Goal: Task Accomplishment & Management: Manage account settings

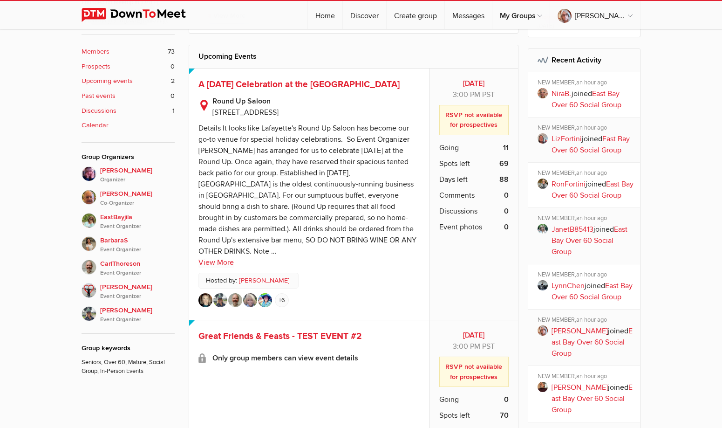
scroll to position [419, 0]
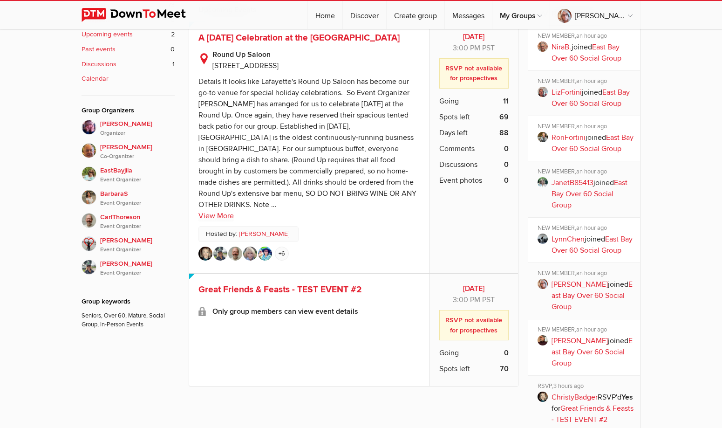
click at [310, 284] on span "Great Friends & Feasts - TEST EVENT #2" at bounding box center [279, 289] width 163 height 11
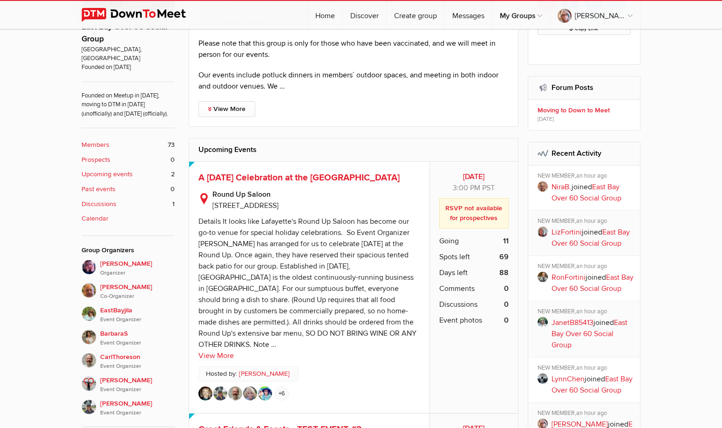
scroll to position [326, 0]
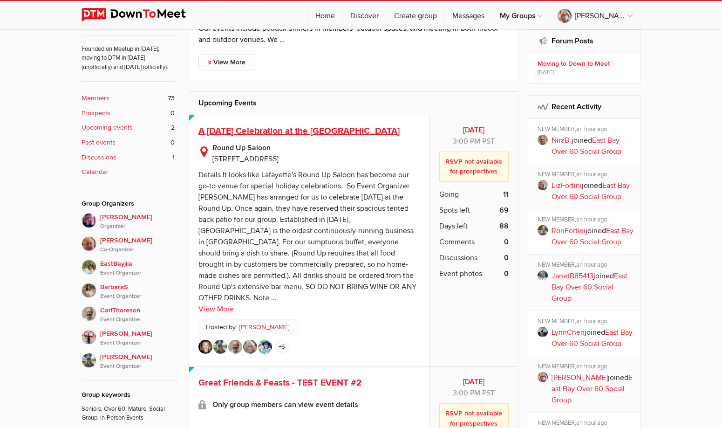
click at [328, 136] on span "A [DATE] Celebration at the [GEOGRAPHIC_DATA]" at bounding box center [298, 130] width 201 height 11
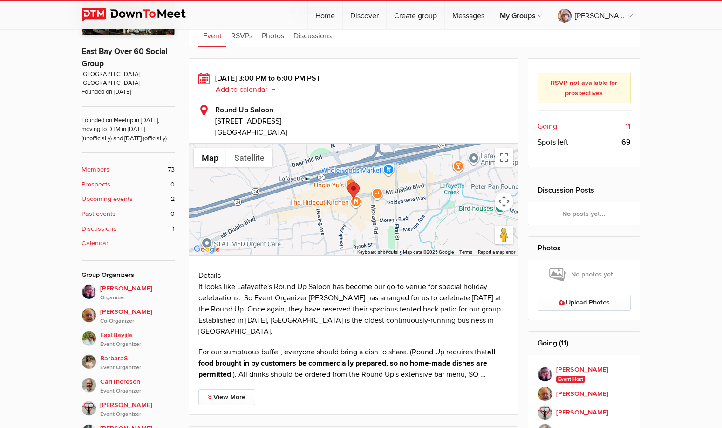
scroll to position [208, 0]
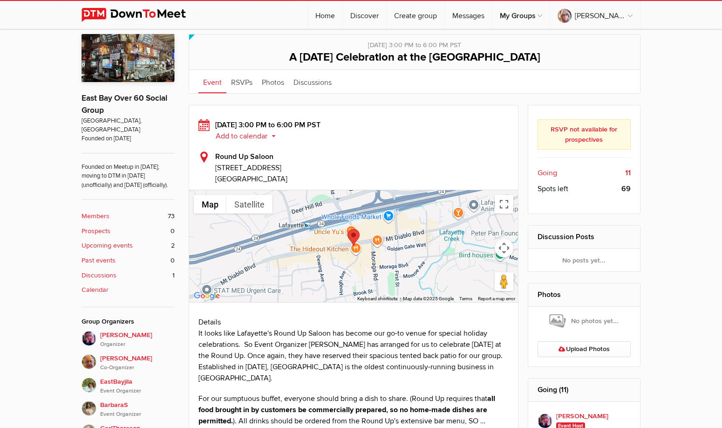
click at [627, 173] on b "11" at bounding box center [628, 172] width 6 height 11
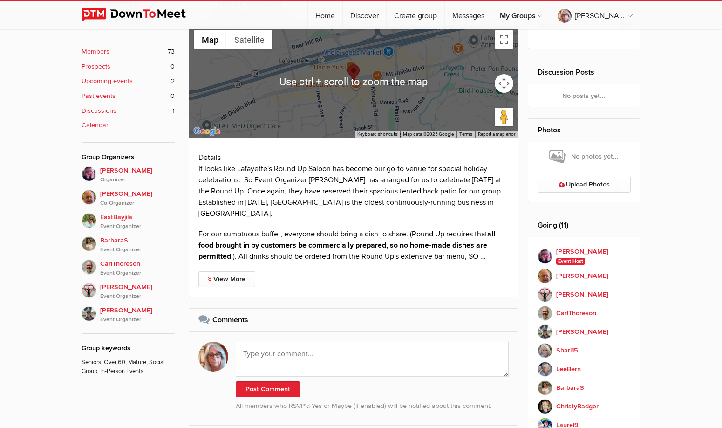
scroll to position [419, 0]
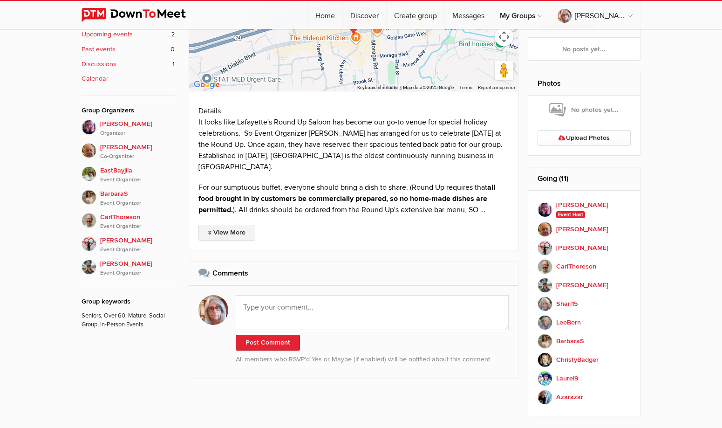
click at [238, 236] on link "View More" at bounding box center [226, 232] width 57 height 16
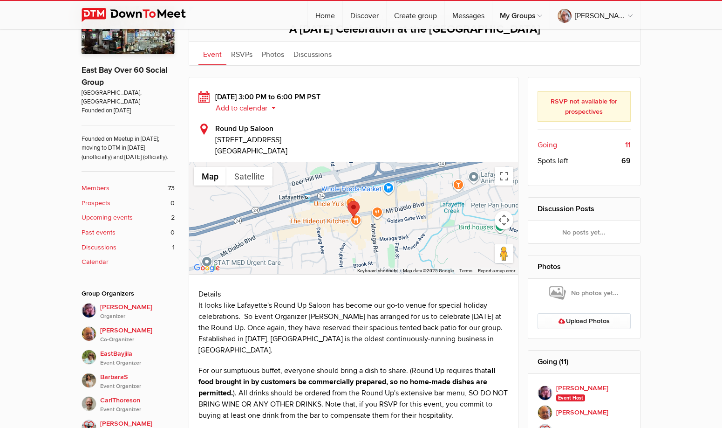
scroll to position [143, 0]
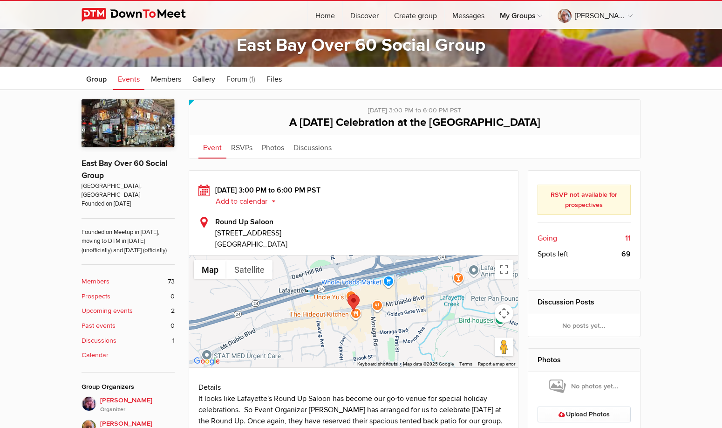
click at [587, 204] on b "RSVP not available for prospectives" at bounding box center [583, 199] width 67 height 18
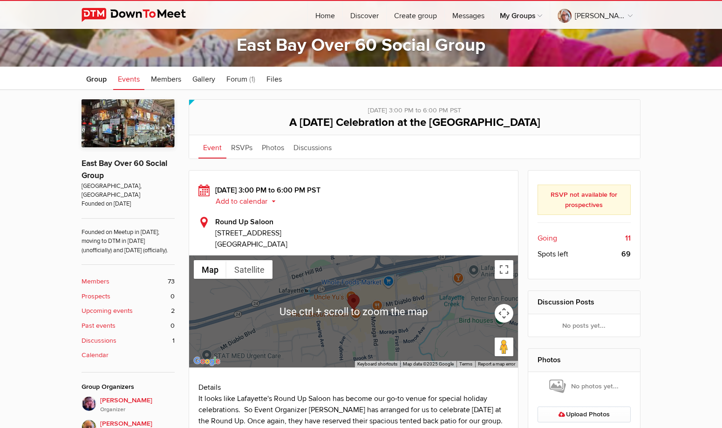
scroll to position [96, 0]
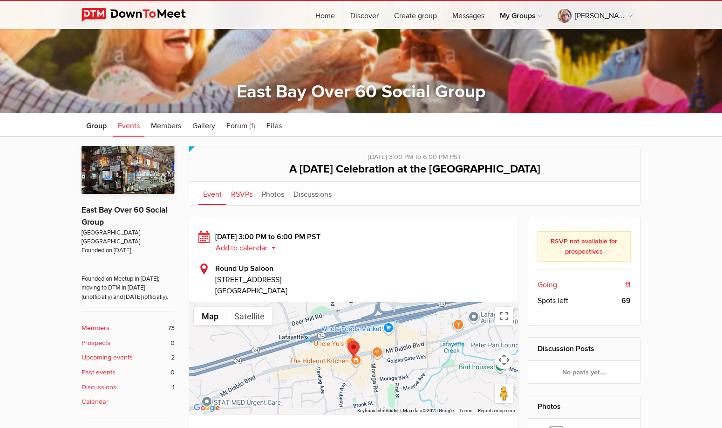
click at [237, 196] on link "RSVPs" at bounding box center [241, 193] width 31 height 23
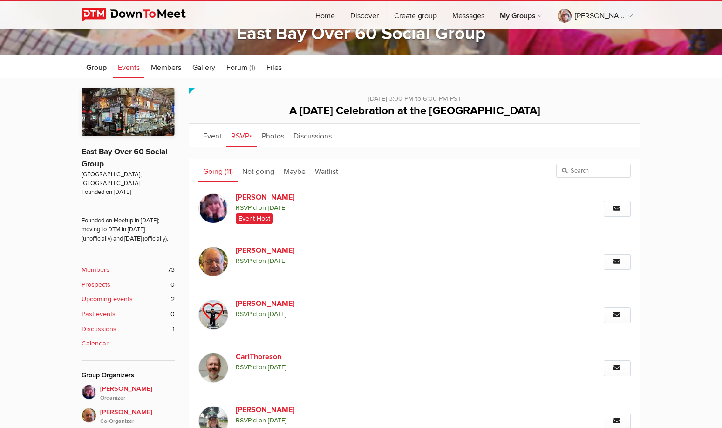
scroll to position [108, 0]
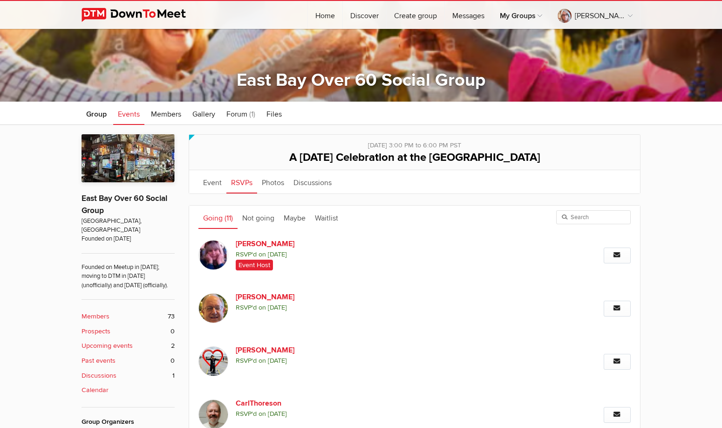
click at [223, 218] on link "Going (11)" at bounding box center [217, 216] width 39 height 23
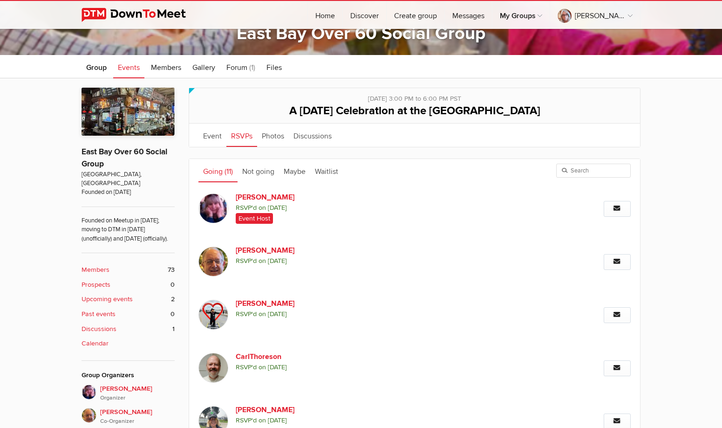
scroll to position [15, 0]
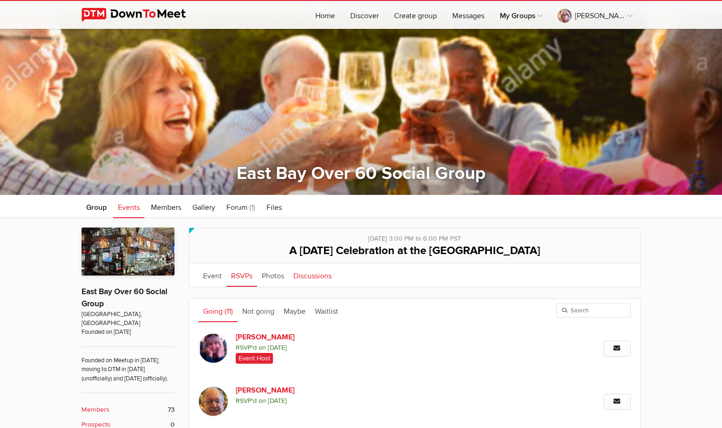
click at [313, 276] on link "Discussions" at bounding box center [313, 274] width 48 height 23
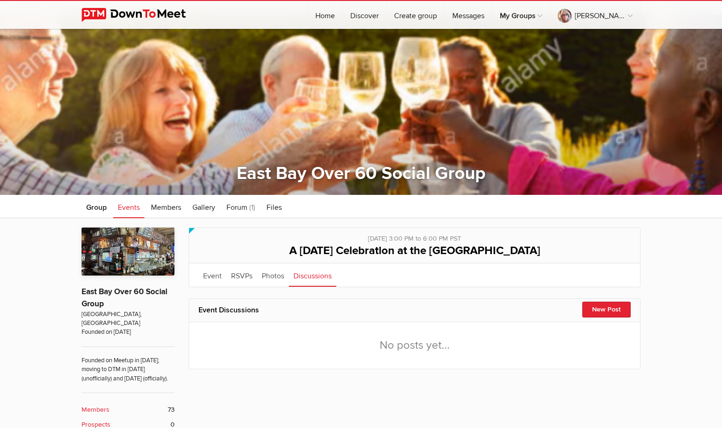
scroll to position [108, 0]
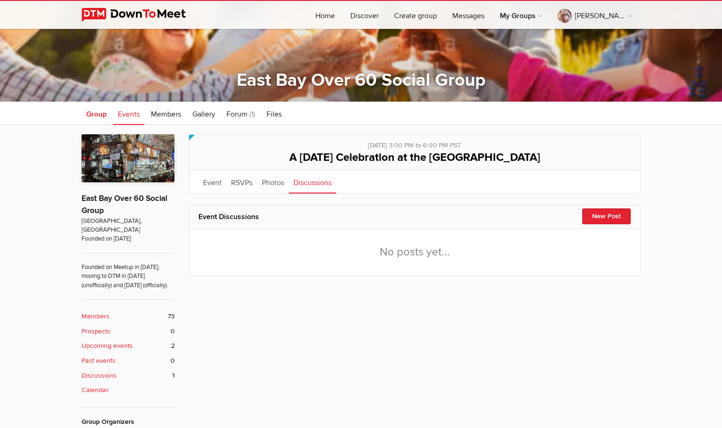
click at [100, 116] on span "Group" at bounding box center [96, 113] width 20 height 9
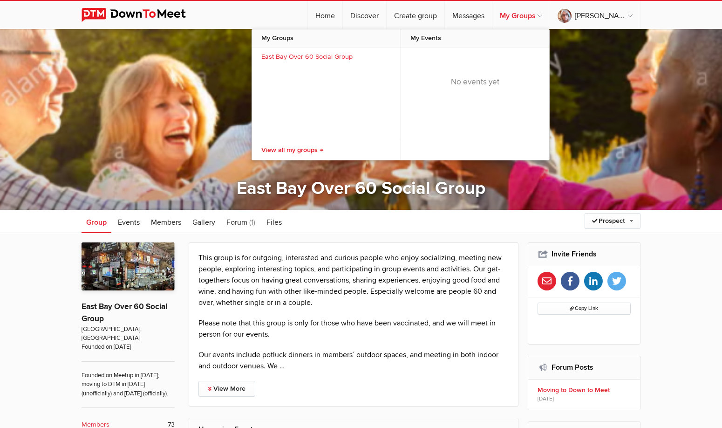
click at [544, 19] on link "My Groups" at bounding box center [520, 15] width 57 height 28
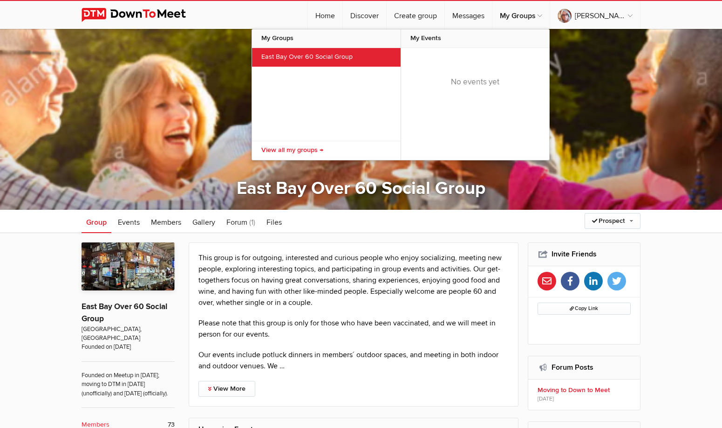
click at [328, 54] on link "East Bay Over 60 Social Group" at bounding box center [326, 57] width 149 height 19
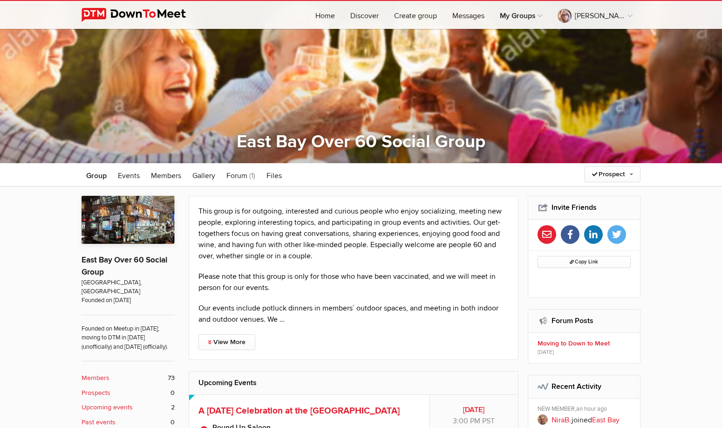
scroll to position [93, 0]
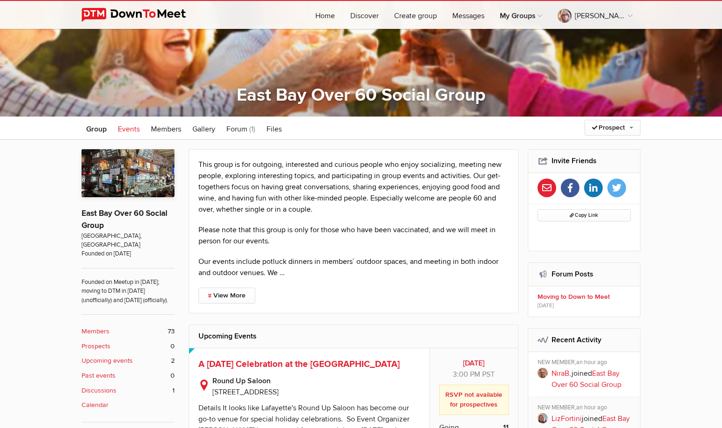
click at [129, 131] on span "Events" at bounding box center [129, 128] width 22 height 9
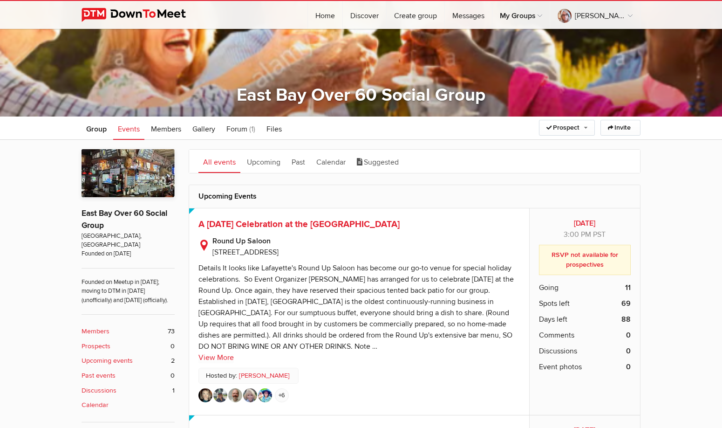
click at [576, 261] on b "RSVP not available for prospectives" at bounding box center [584, 260] width 67 height 18
click at [610, 263] on div "RSVP not available for prospectives" at bounding box center [585, 259] width 92 height 30
click at [559, 262] on div "RSVP not available for prospectives" at bounding box center [585, 259] width 92 height 30
click at [575, 226] on b "[DATE]" at bounding box center [585, 222] width 92 height 11
click at [600, 230] on span "PST" at bounding box center [599, 234] width 13 height 9
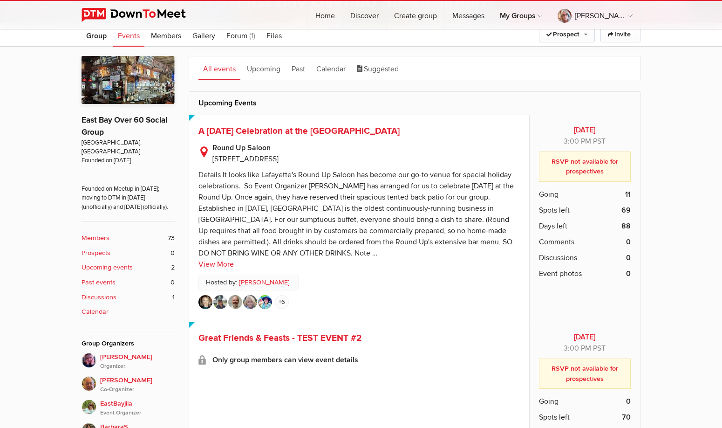
scroll to position [279, 0]
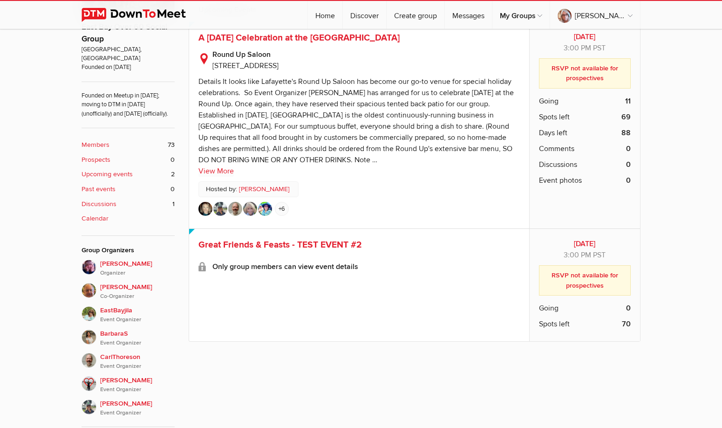
click at [586, 284] on b "RSVP not available for prospectives" at bounding box center [584, 280] width 67 height 18
click at [603, 310] on li "Going 0" at bounding box center [585, 308] width 92 height 16
click at [603, 322] on li "Spots left 70" at bounding box center [585, 324] width 92 height 16
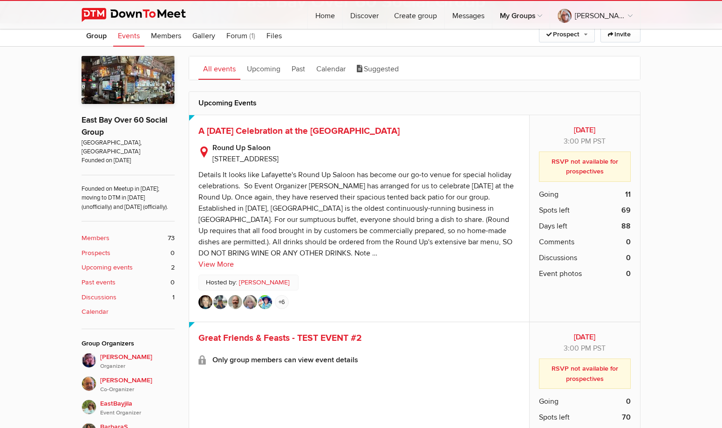
scroll to position [140, 0]
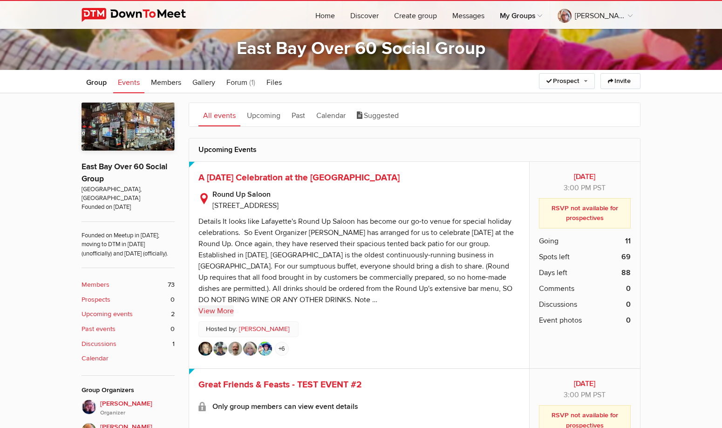
click at [226, 313] on link "View More" at bounding box center [215, 310] width 35 height 11
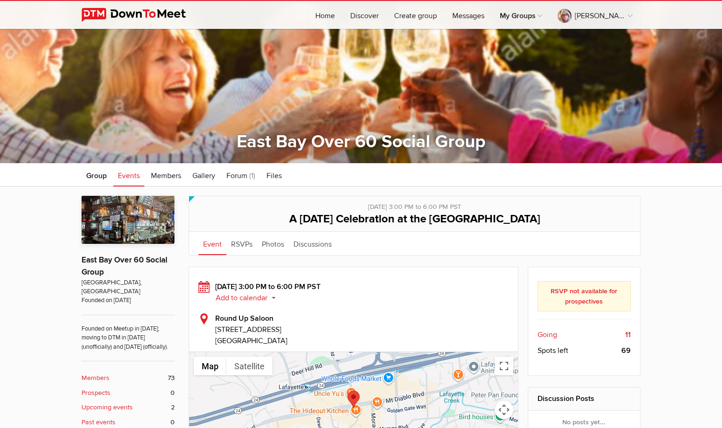
scroll to position [93, 0]
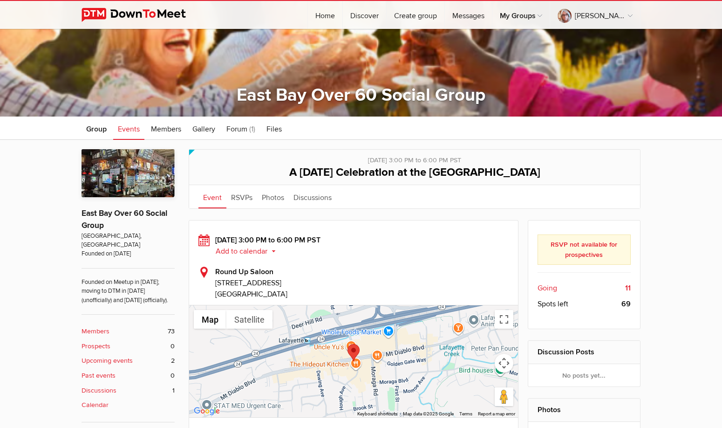
click at [256, 249] on button "Add to calendar" at bounding box center [249, 251] width 68 height 8
click at [238, 296] on link "Google" at bounding box center [240, 297] width 84 height 14
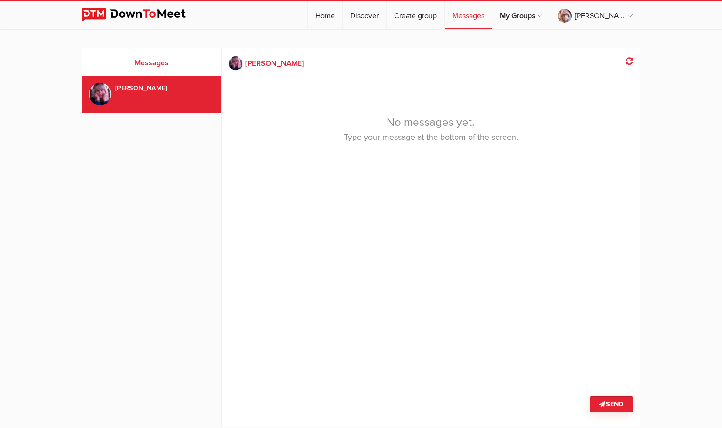
click at [276, 98] on div "← Vicki Last seen few decades ago No messages yet. Type your message at the bot…" at bounding box center [431, 103] width 419 height 110
click at [424, 124] on div "No messages yet. Type your message at the bottom of the screen." at bounding box center [431, 128] width 372 height 59
click at [426, 138] on p "Type your message at the bottom of the screen." at bounding box center [431, 137] width 342 height 13
click at [157, 64] on h2 "Messages" at bounding box center [151, 62] width 125 height 11
click at [124, 85] on div "[PERSON_NAME]" at bounding box center [161, 88] width 92 height 10
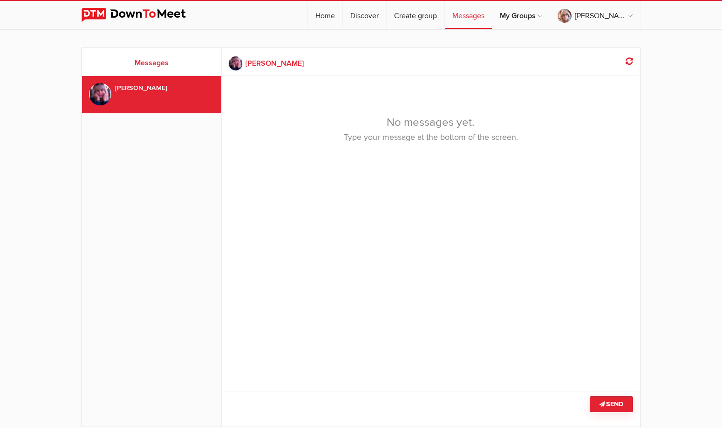
scroll to position [115, 0]
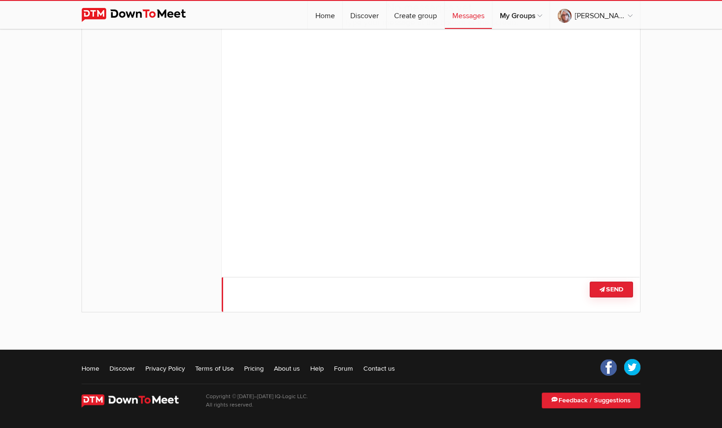
click at [335, 291] on textarea at bounding box center [431, 294] width 419 height 35
type textarea "G"
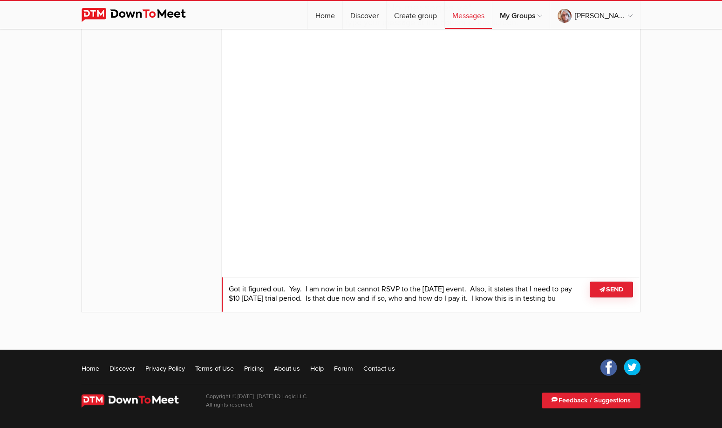
scroll to position [0, 0]
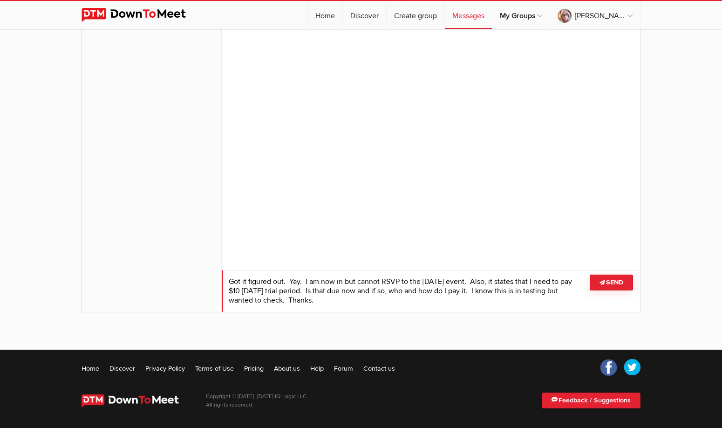
type textarea "Got it figured out. Yay. I am now in but cannot RSVP to the Jan 1 event. Also, …"
click at [609, 286] on button "Send" at bounding box center [611, 282] width 43 height 16
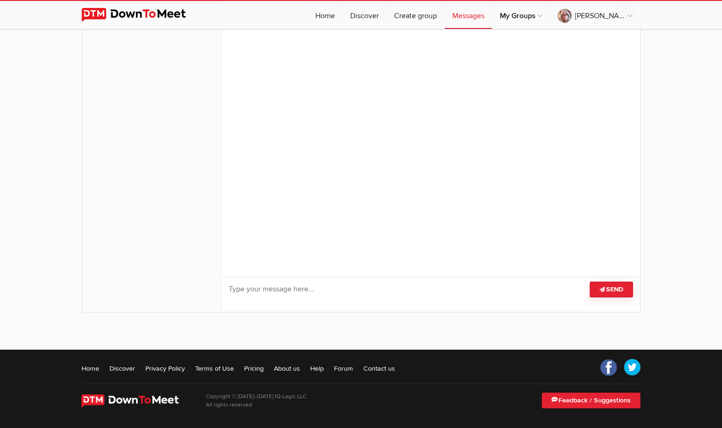
scroll to position [0, 0]
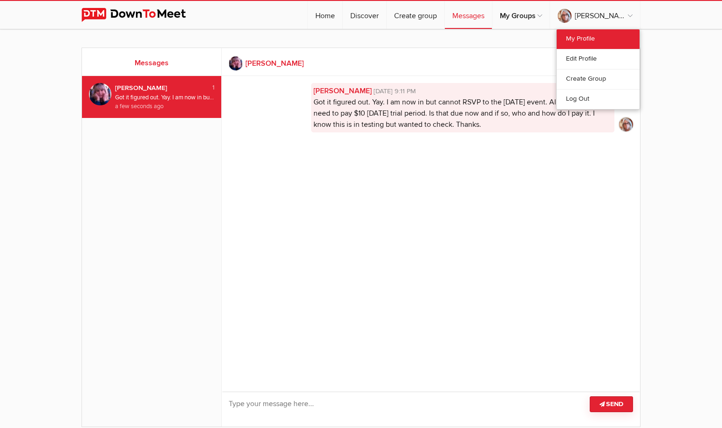
click at [588, 43] on link "My Profile" at bounding box center [598, 39] width 83 height 20
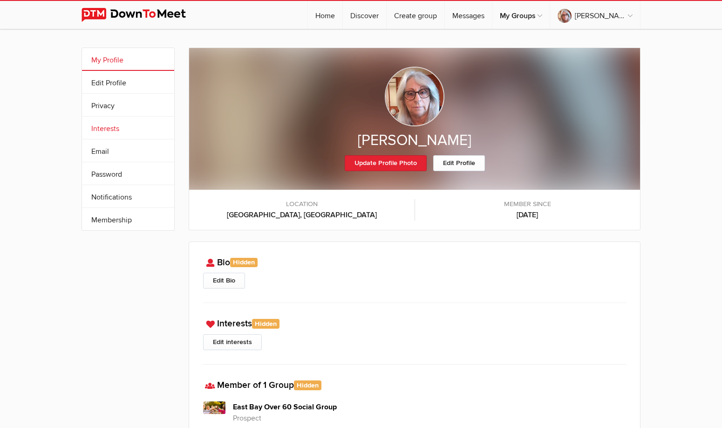
click at [131, 132] on link "Interests" at bounding box center [128, 127] width 92 height 22
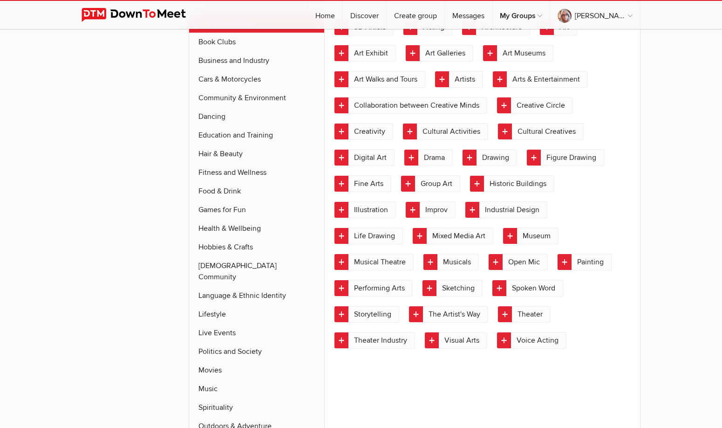
scroll to position [279, 0]
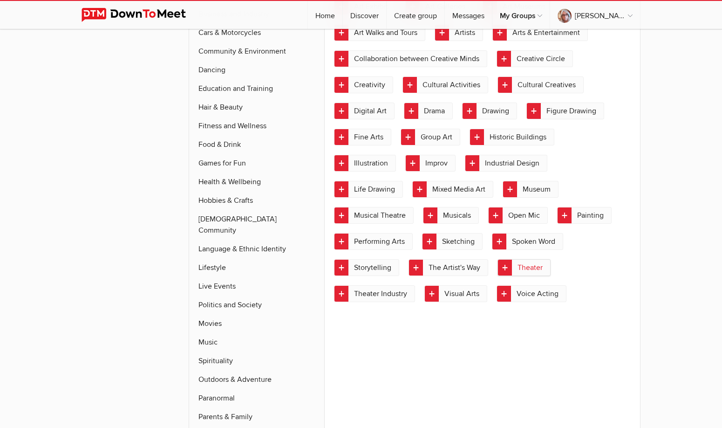
click at [508, 268] on link "Theater" at bounding box center [523, 267] width 53 height 17
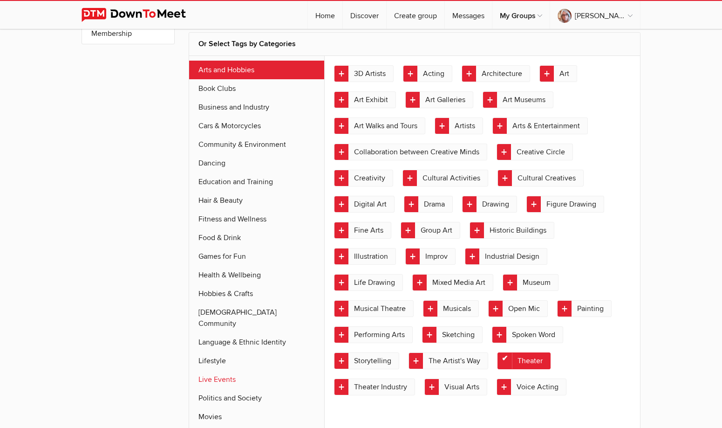
scroll to position [140, 0]
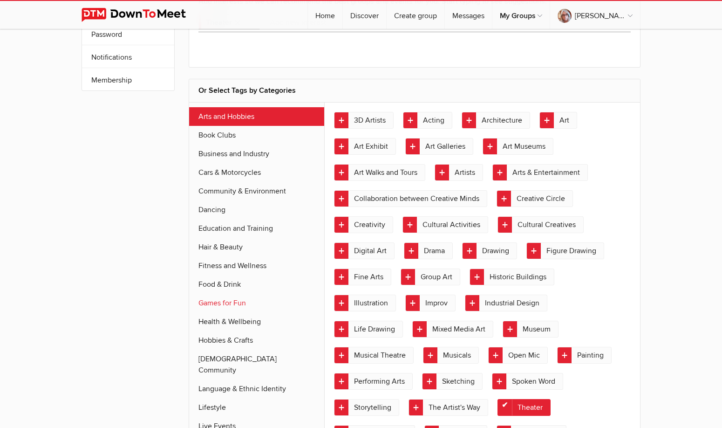
click at [232, 300] on link "Games for Fun" at bounding box center [256, 302] width 135 height 19
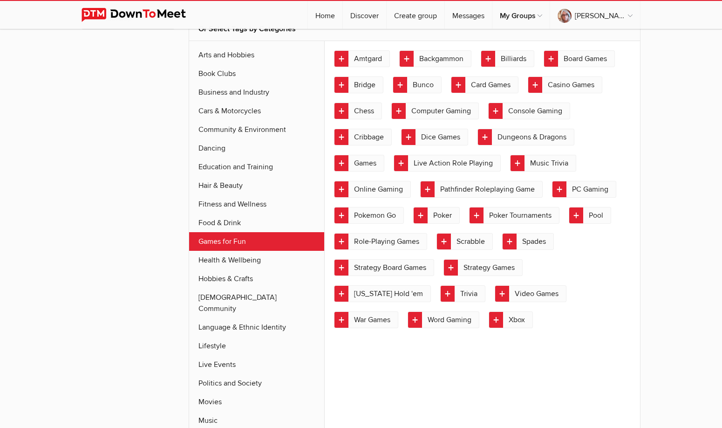
scroll to position [212, 0]
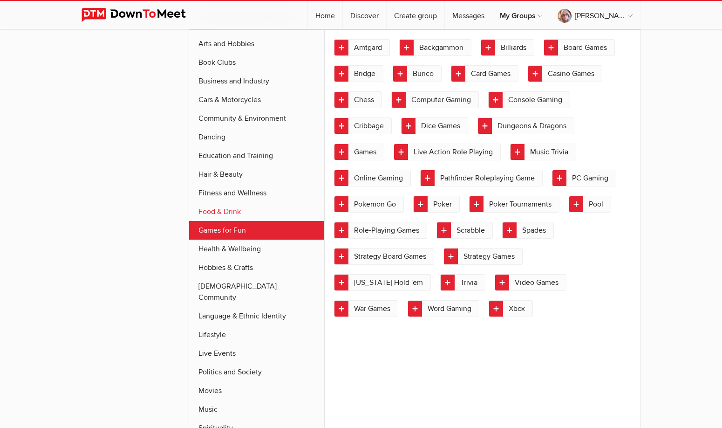
click at [235, 213] on link "Food & Drink" at bounding box center [256, 211] width 135 height 19
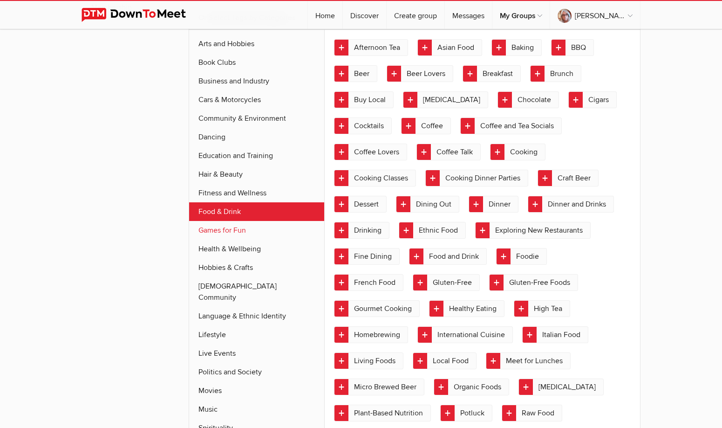
click at [236, 229] on link "Games for Fun" at bounding box center [256, 230] width 135 height 19
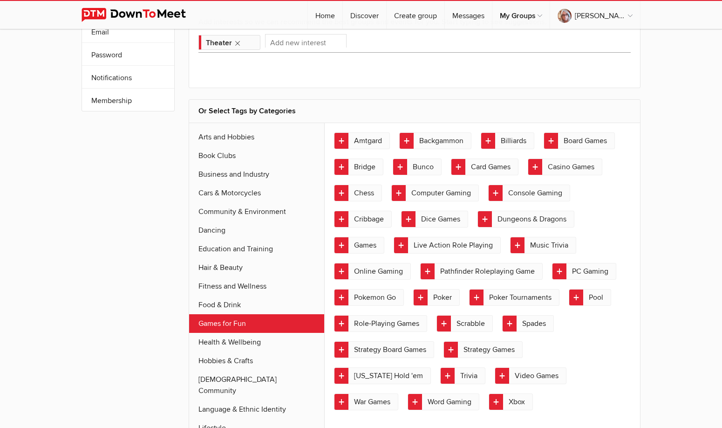
scroll to position [166, 0]
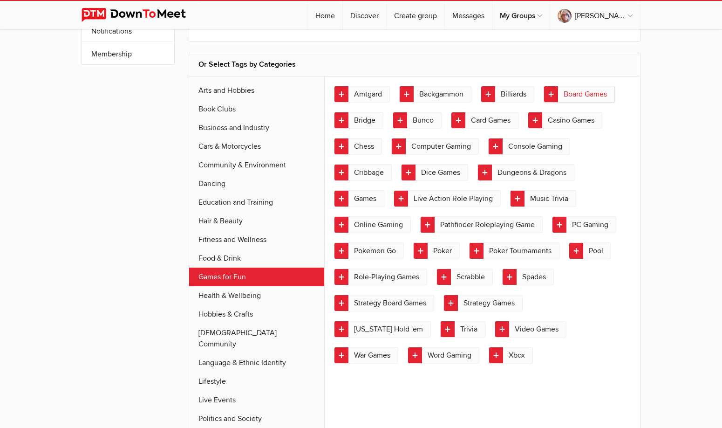
click at [577, 91] on link "Board Games" at bounding box center [578, 94] width 71 height 17
click at [484, 118] on link "Card Games" at bounding box center [485, 120] width 68 height 17
click at [423, 118] on link "Bunco" at bounding box center [417, 120] width 49 height 17
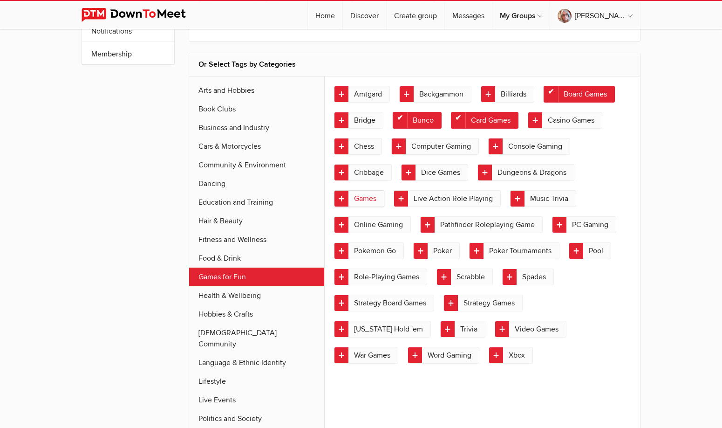
click at [364, 198] on link "Games" at bounding box center [359, 198] width 50 height 17
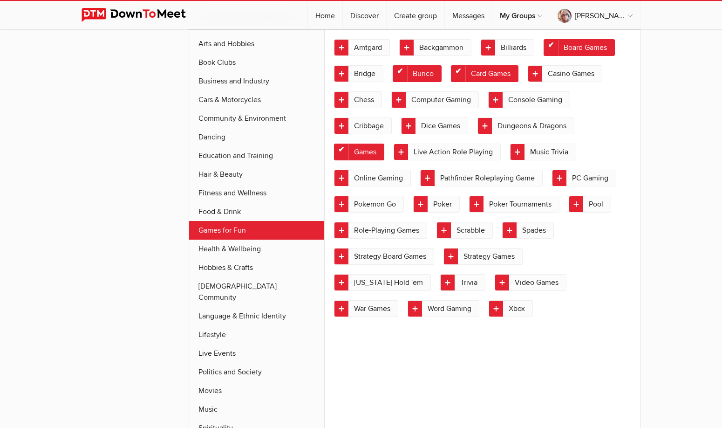
scroll to position [119, 0]
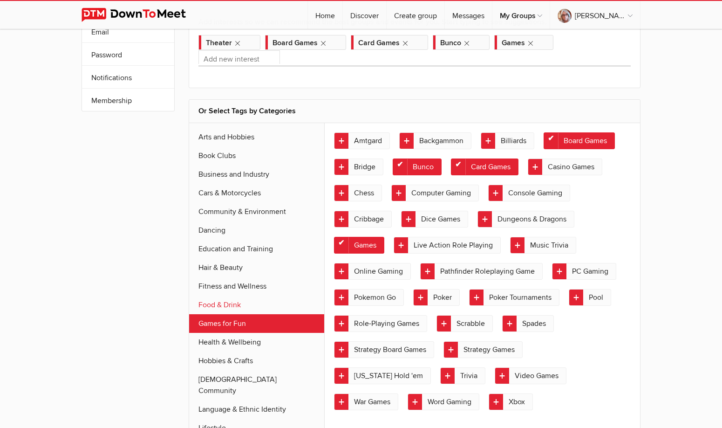
click at [226, 301] on link "Food & Drink" at bounding box center [256, 304] width 135 height 19
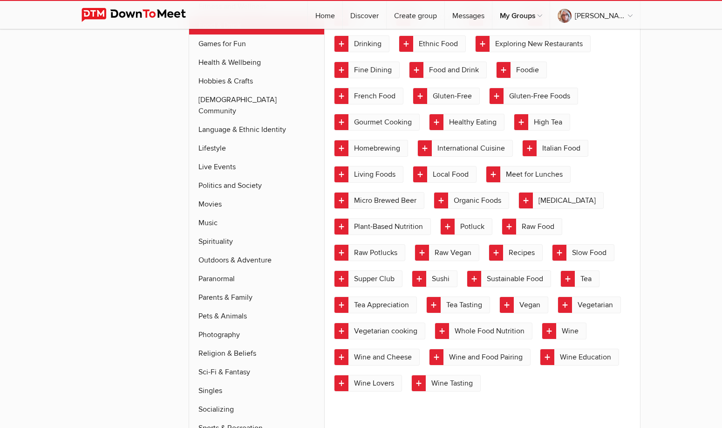
scroll to position [352, 0]
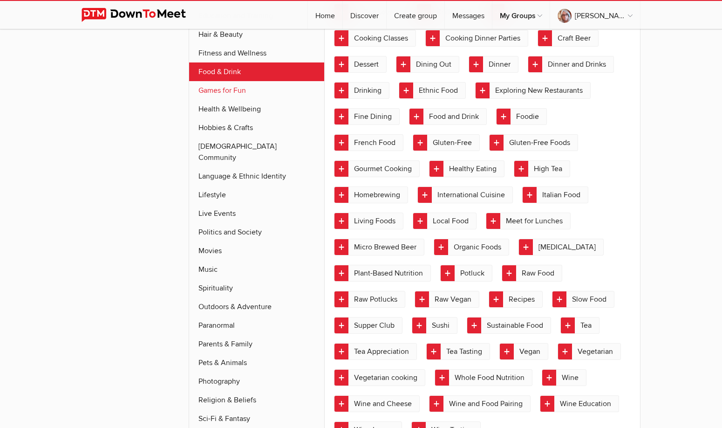
click at [227, 91] on link "Games for Fun" at bounding box center [256, 90] width 135 height 19
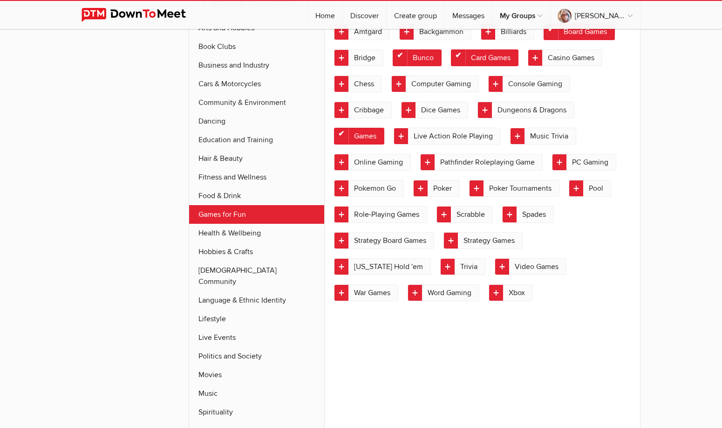
scroll to position [212, 0]
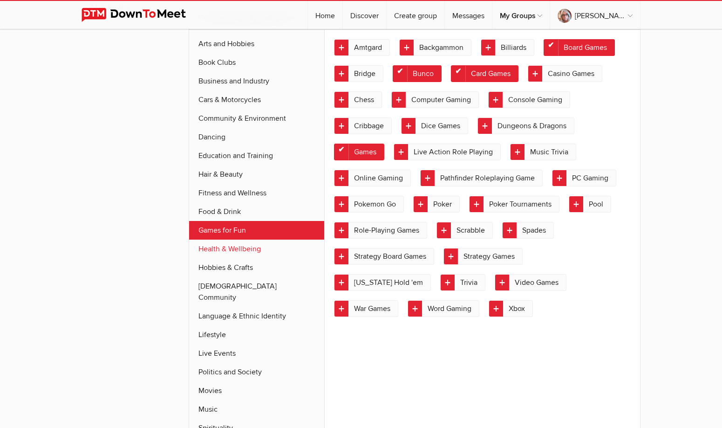
click at [244, 251] on link "Health & Wellbeing" at bounding box center [256, 248] width 135 height 19
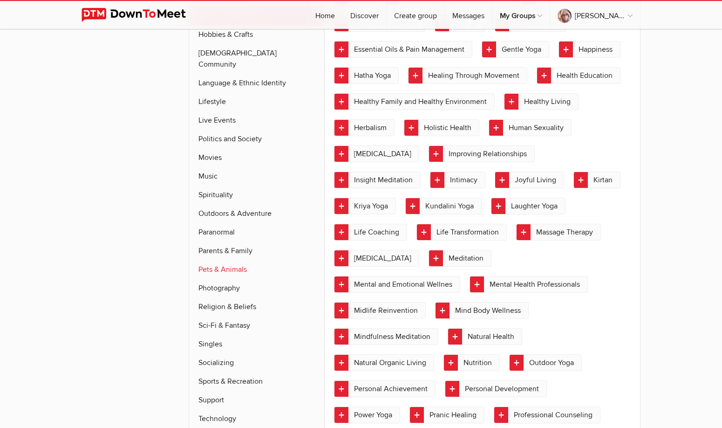
scroll to position [538, 0]
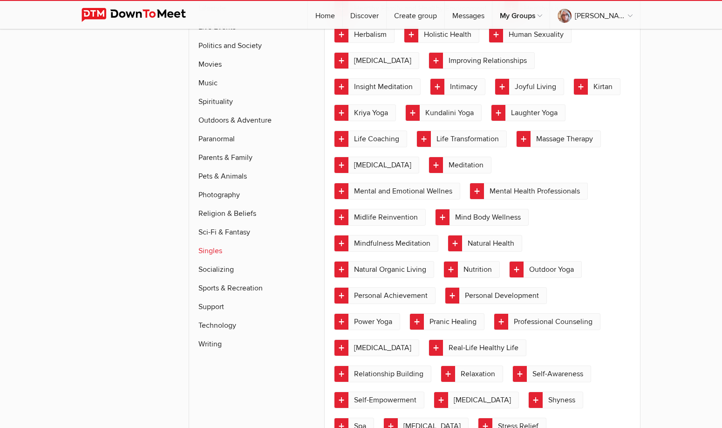
click at [213, 241] on link "Singles" at bounding box center [256, 250] width 135 height 19
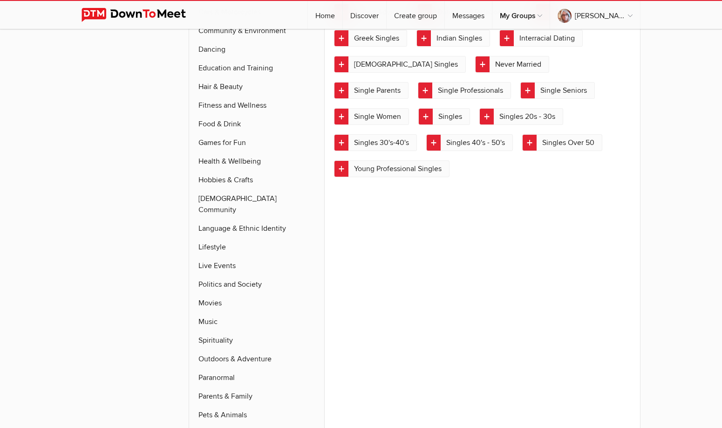
scroll to position [212, 0]
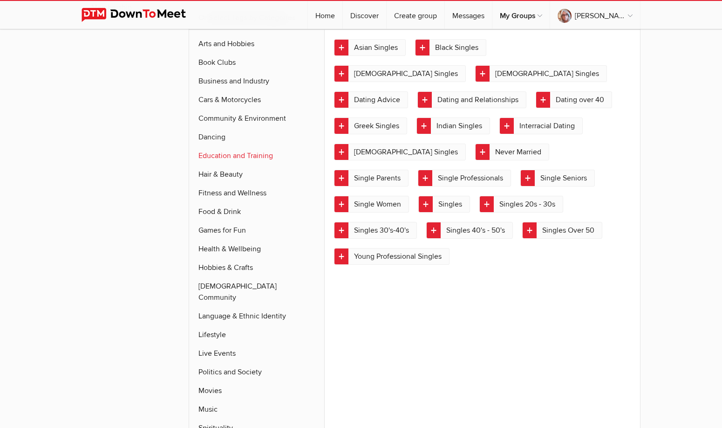
click at [253, 160] on link "Education and Training" at bounding box center [256, 155] width 135 height 19
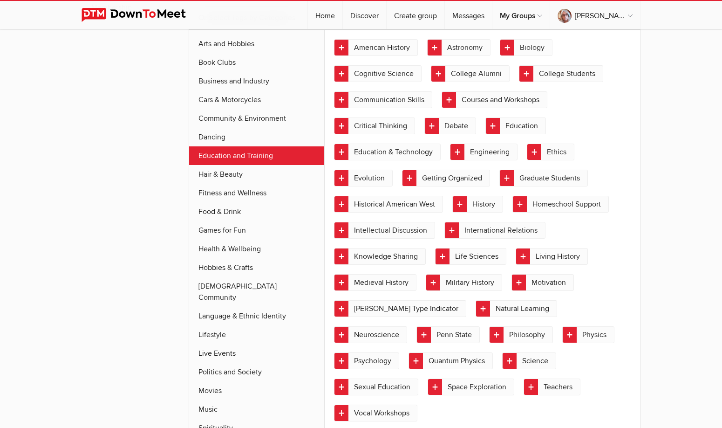
scroll to position [305, 0]
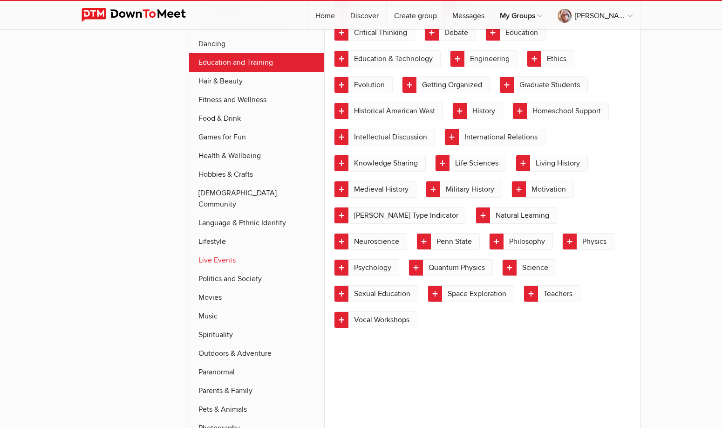
click at [223, 251] on link "Live Events" at bounding box center [256, 260] width 135 height 19
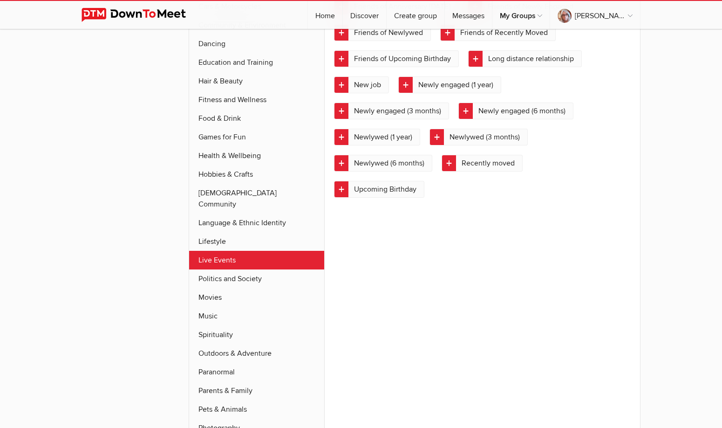
scroll to position [352, 0]
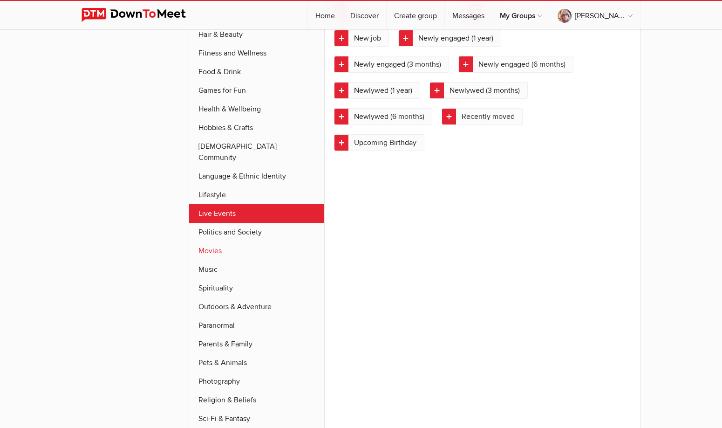
click at [216, 241] on link "Movies" at bounding box center [256, 250] width 135 height 19
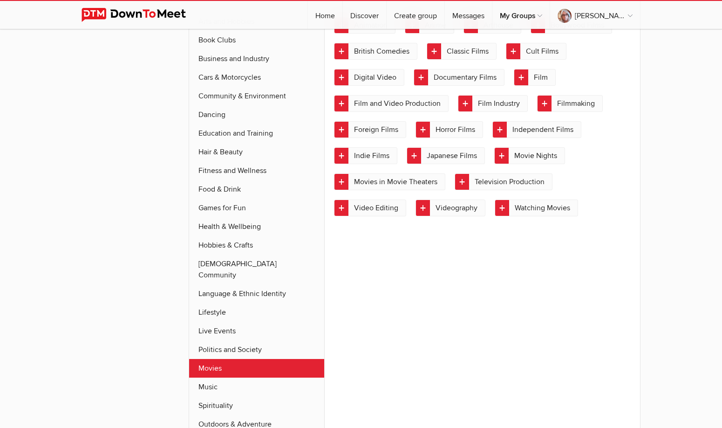
scroll to position [212, 0]
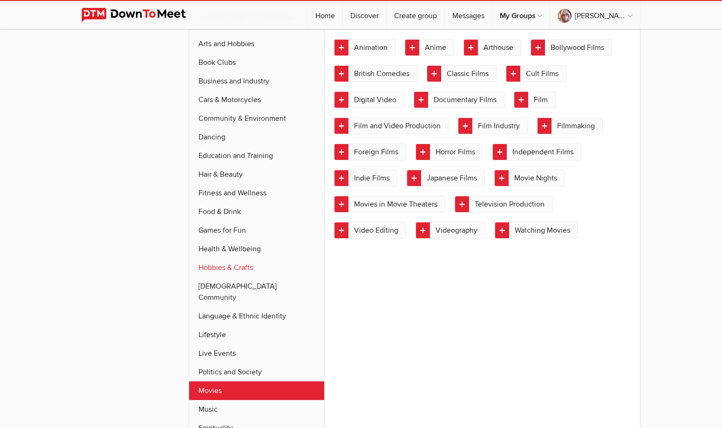
click at [241, 267] on link "Hobbies & Crafts" at bounding box center [256, 267] width 135 height 19
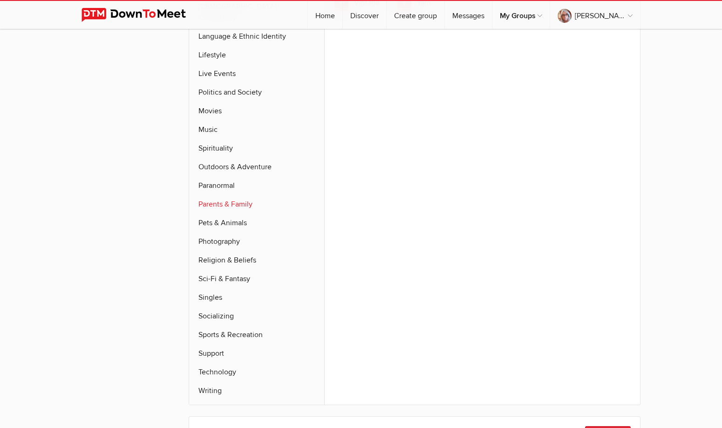
scroll to position [538, 0]
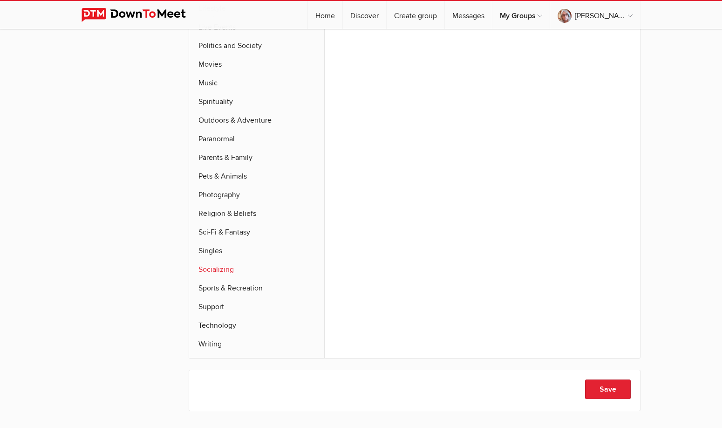
click at [220, 260] on link "Socializing" at bounding box center [256, 269] width 135 height 19
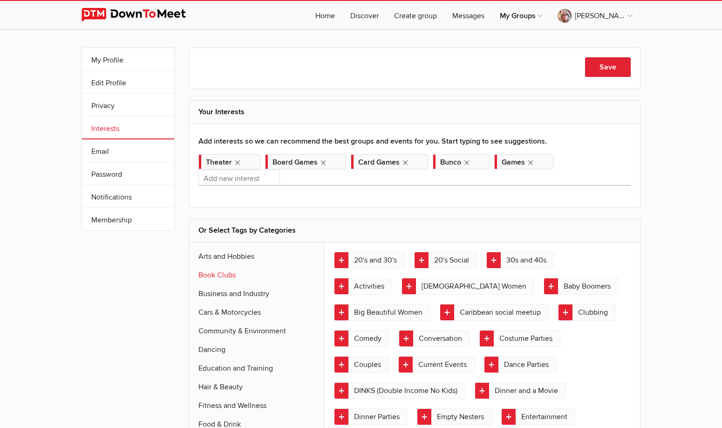
scroll to position [93, 0]
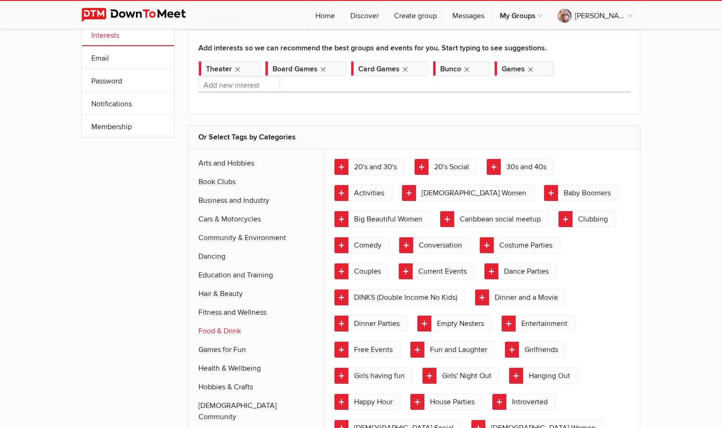
click at [229, 327] on link "Food & Drink" at bounding box center [256, 330] width 135 height 19
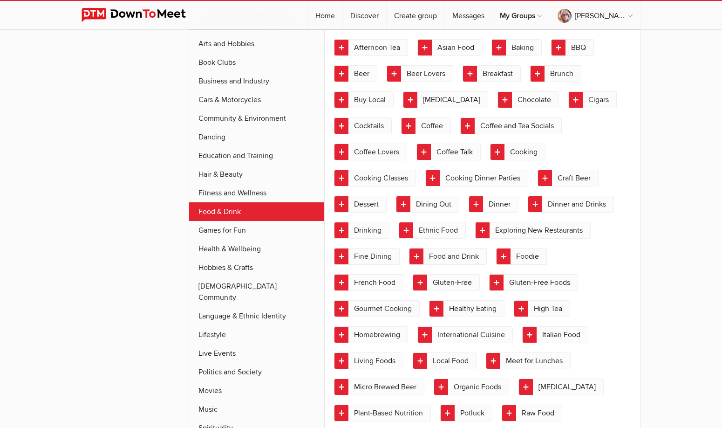
scroll to position [259, 0]
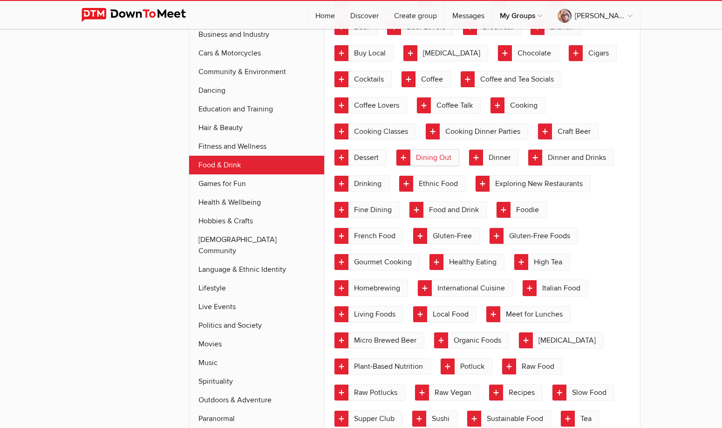
click at [423, 153] on link "Dining Out" at bounding box center [427, 157] width 63 height 17
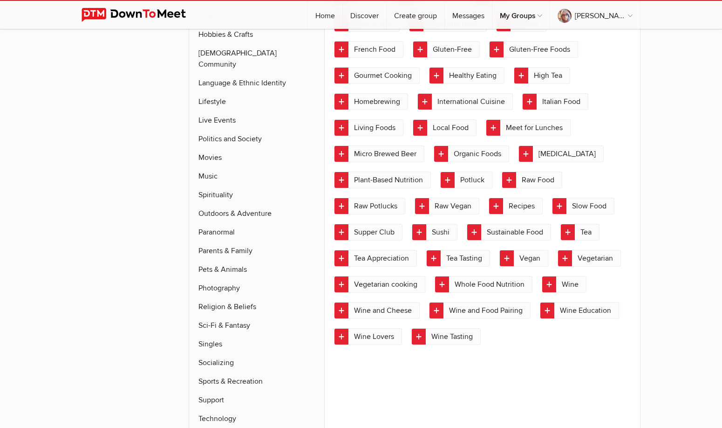
scroll to position [492, 0]
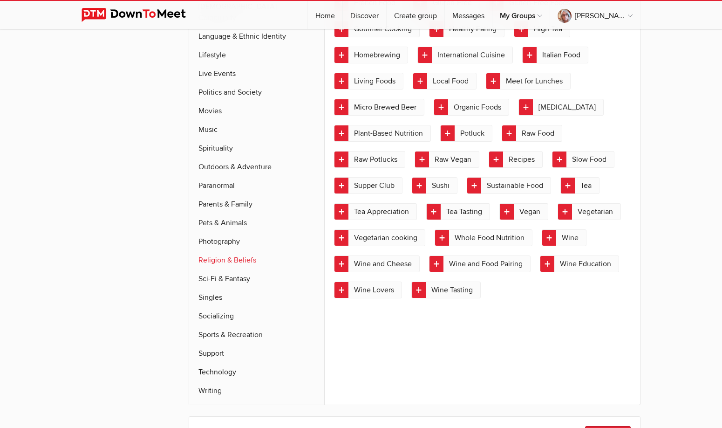
click at [248, 254] on link "Religion & Beliefs" at bounding box center [256, 260] width 135 height 19
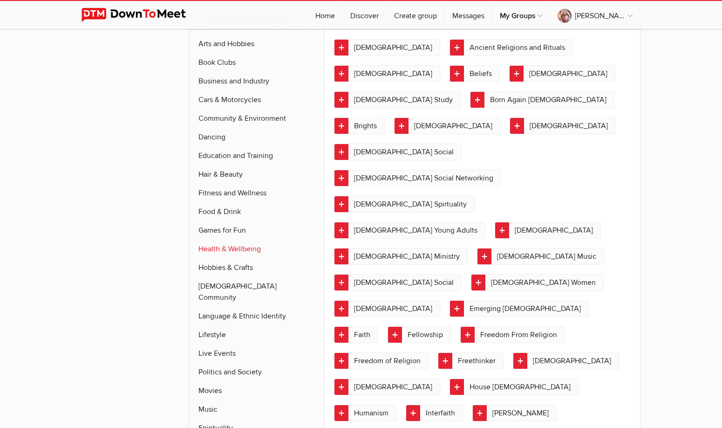
scroll to position [305, 0]
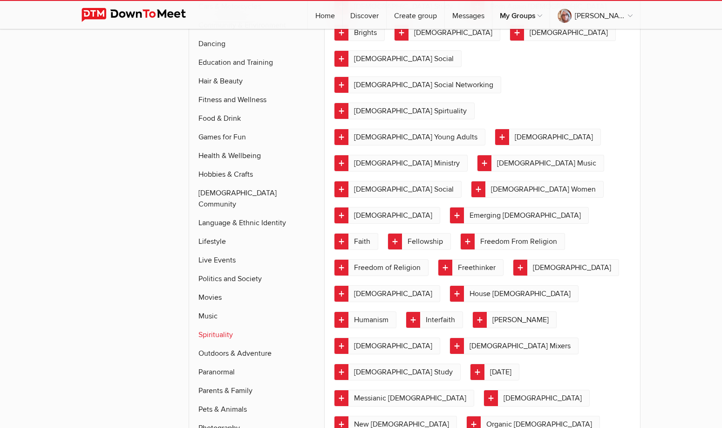
click at [217, 325] on link "Spirituality" at bounding box center [256, 334] width 135 height 19
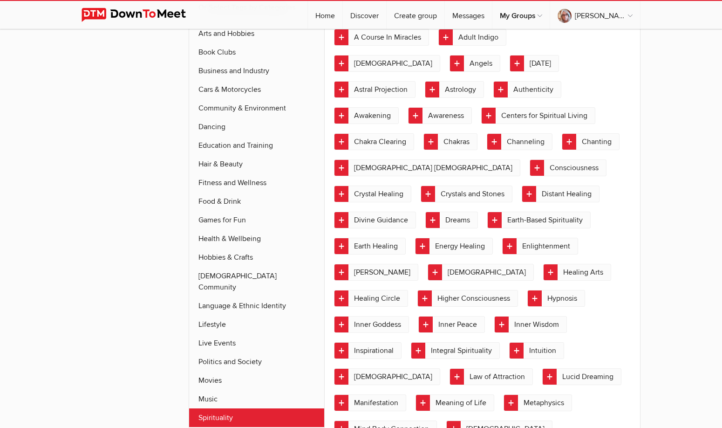
scroll to position [212, 0]
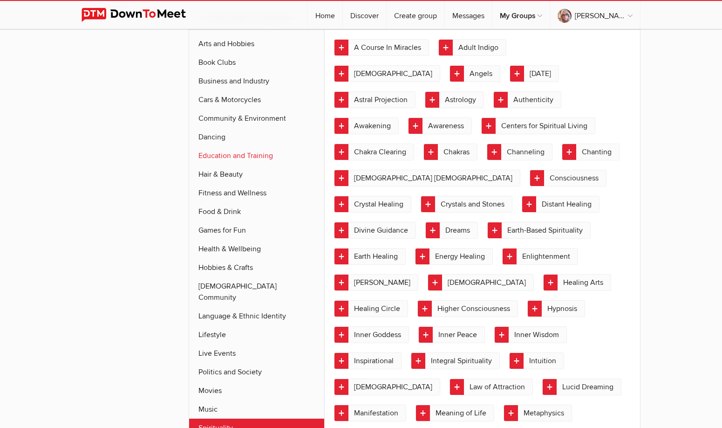
click at [263, 158] on link "Education and Training" at bounding box center [256, 155] width 135 height 19
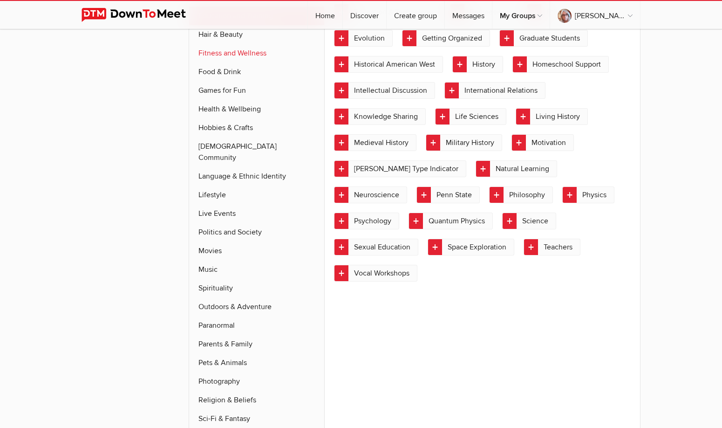
scroll to position [399, 0]
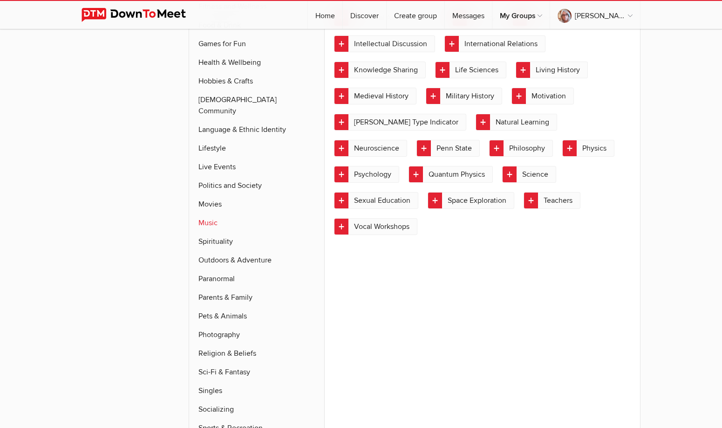
click at [205, 213] on link "Music" at bounding box center [256, 222] width 135 height 19
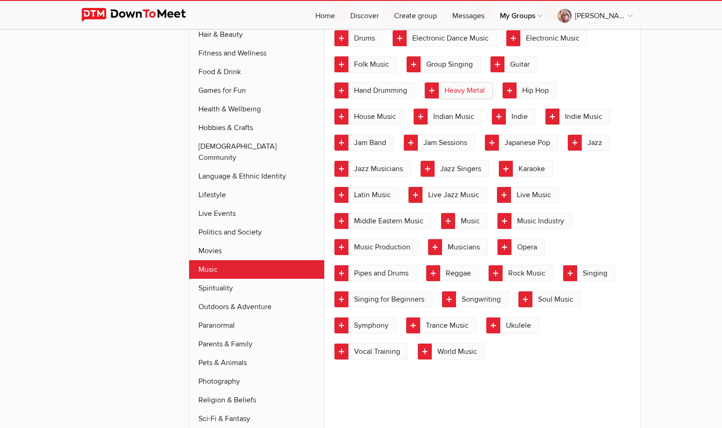
scroll to position [305, 0]
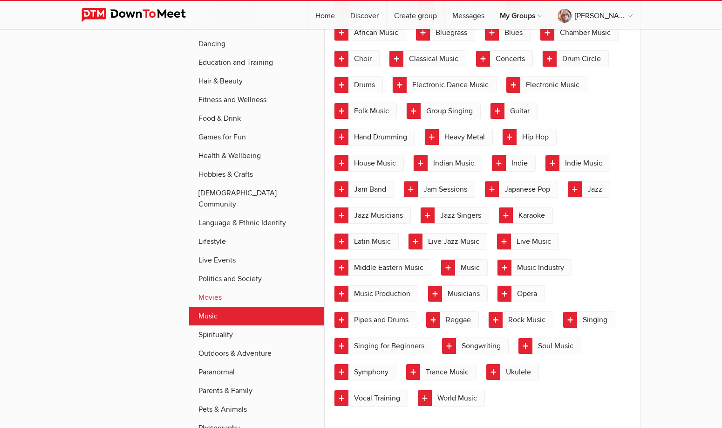
click at [212, 288] on link "Movies" at bounding box center [256, 297] width 135 height 19
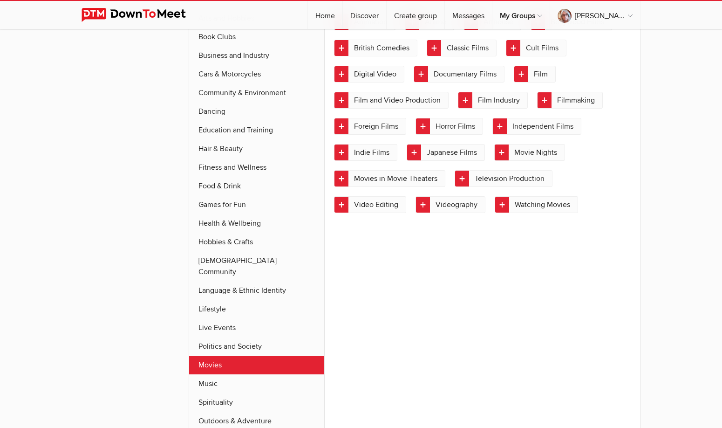
scroll to position [212, 0]
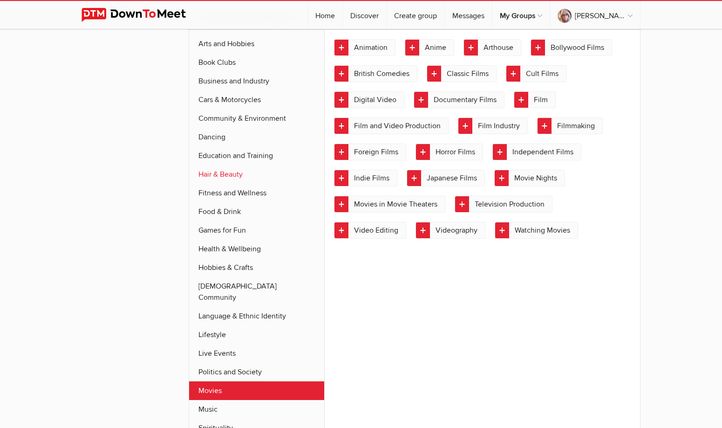
click at [231, 174] on link "Hair & Beauty" at bounding box center [256, 174] width 135 height 19
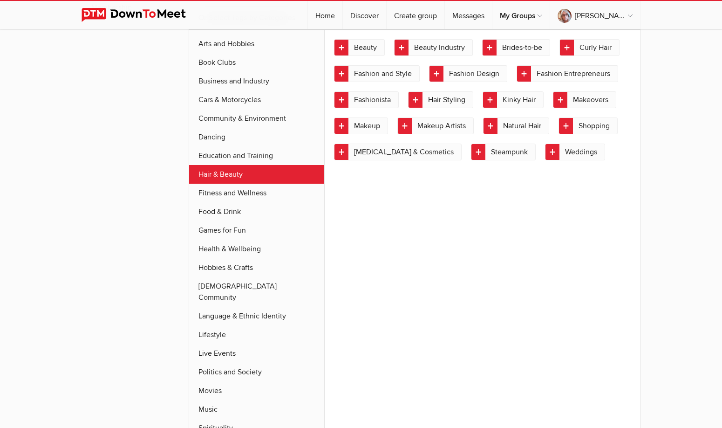
scroll to position [0, 0]
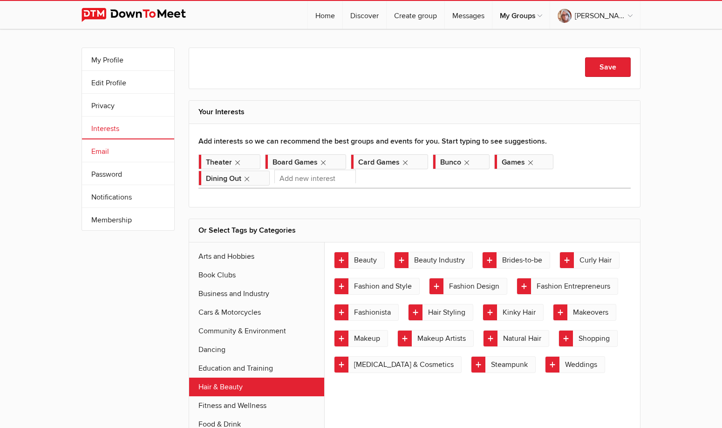
click at [109, 152] on link "Email" at bounding box center [128, 150] width 92 height 22
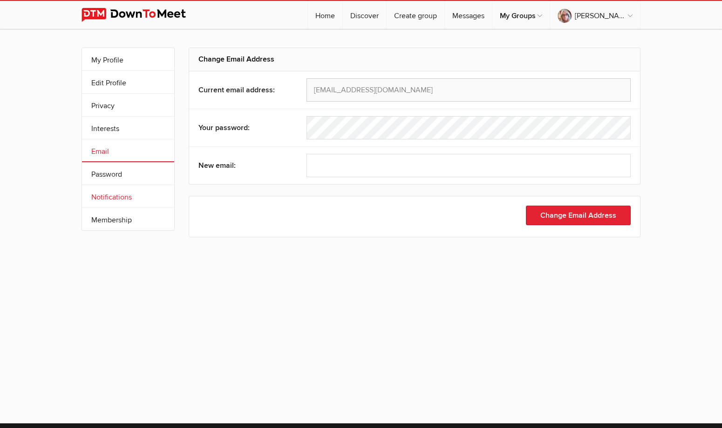
click at [126, 198] on link "Notifications" at bounding box center [128, 196] width 92 height 22
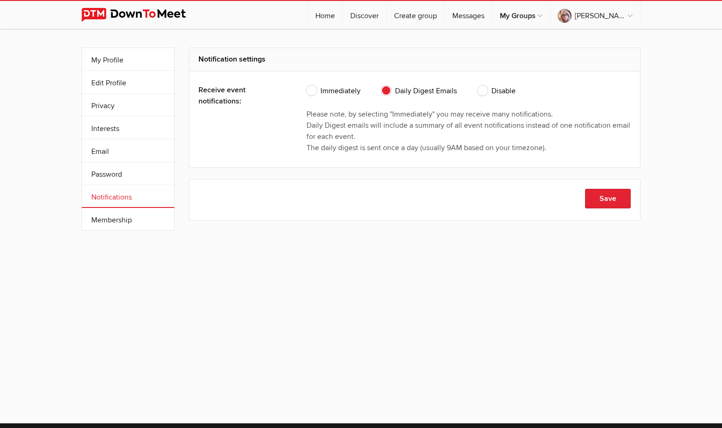
click at [314, 93] on span "Immediately" at bounding box center [333, 90] width 54 height 11
click at [306, 85] on input "Immediately" at bounding box center [306, 85] width 0 height 0
radio input "true"
click at [609, 202] on button "Save" at bounding box center [608, 199] width 46 height 20
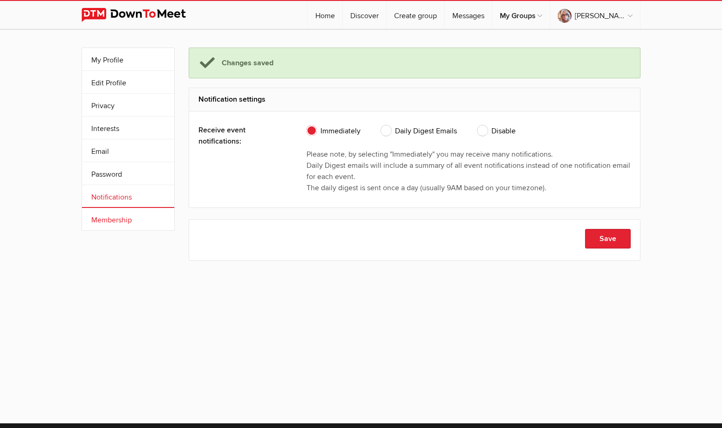
click at [102, 219] on link "Membership" at bounding box center [128, 219] width 92 height 22
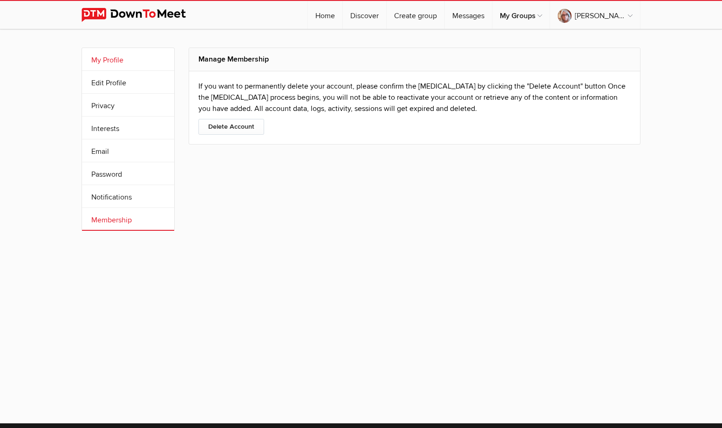
click at [111, 63] on link "My Profile" at bounding box center [128, 59] width 92 height 22
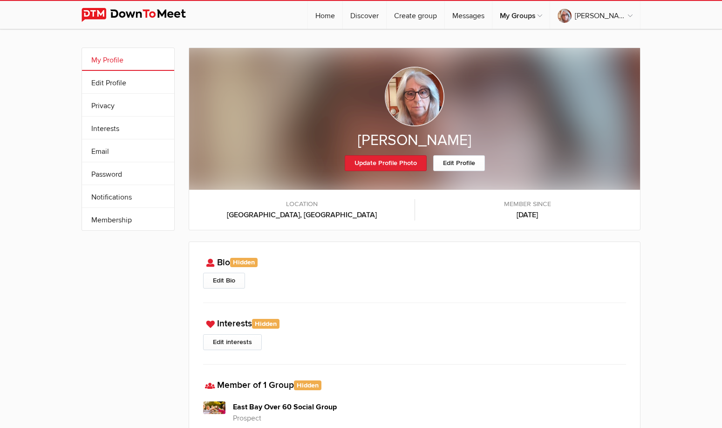
click at [419, 96] on img at bounding box center [415, 97] width 60 height 60
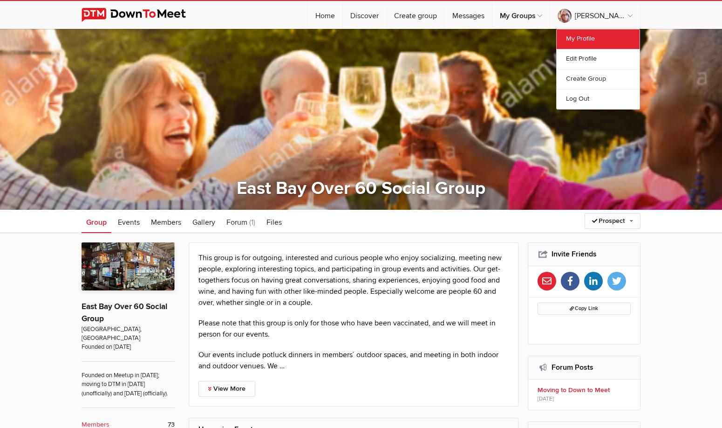
click at [582, 40] on link "My Profile" at bounding box center [598, 39] width 83 height 20
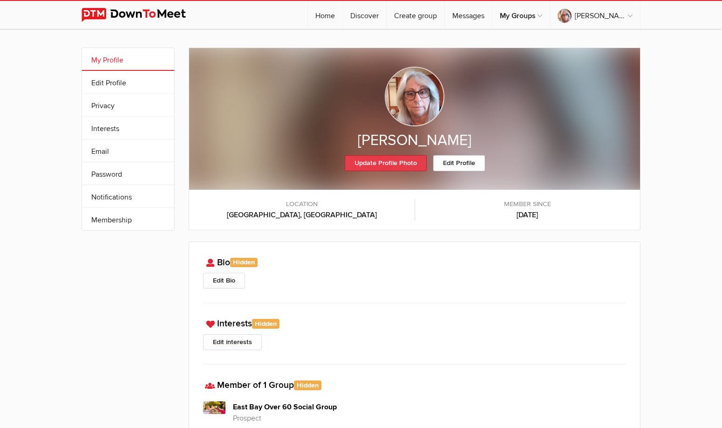
click at [388, 162] on link "Update Profile Photo" at bounding box center [386, 163] width 82 height 16
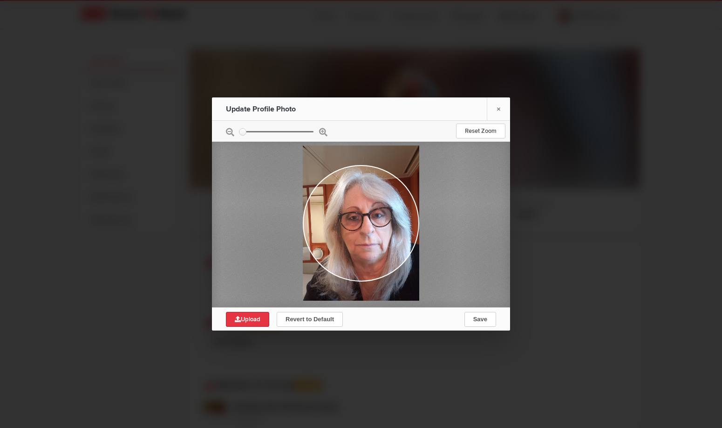
click at [250, 316] on span "Upload" at bounding box center [248, 318] width 26 height 7
type input "C:\fakepath\30807 (2).jpeg"
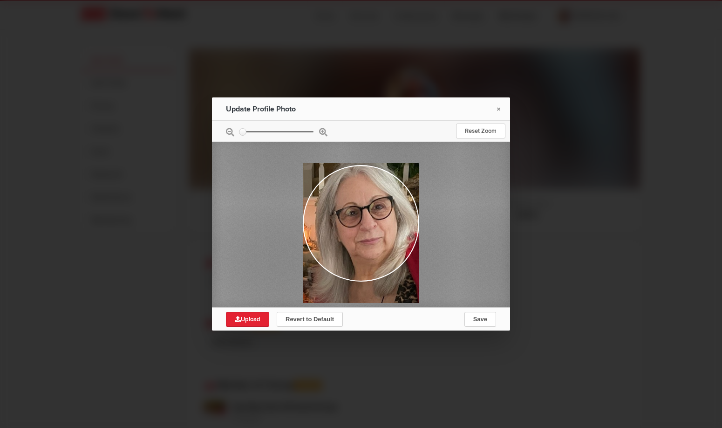
drag, startPoint x: 413, startPoint y: 223, endPoint x: 406, endPoint y: 236, distance: 14.6
click at [406, 236] on div at bounding box center [361, 232] width 116 height 139
click at [252, 132] on div at bounding box center [361, 131] width 298 height 21
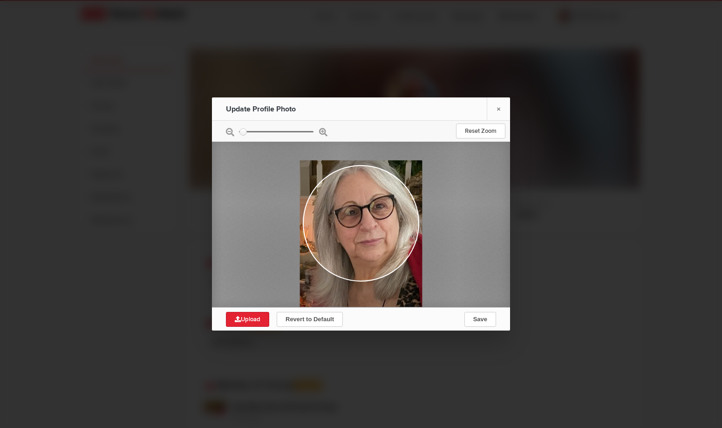
type input "0.7788"
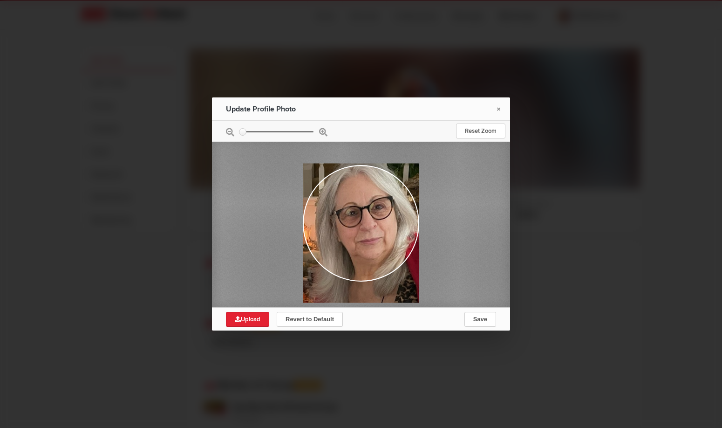
drag, startPoint x: 240, startPoint y: 134, endPoint x: 233, endPoint y: 133, distance: 7.0
click at [239, 132] on input "zoom" at bounding box center [276, 131] width 75 height 1
drag, startPoint x: 365, startPoint y: 217, endPoint x: 363, endPoint y: 250, distance: 33.6
click at [363, 250] on div at bounding box center [361, 233] width 116 height 139
click at [481, 320] on span "Save" at bounding box center [480, 318] width 14 height 7
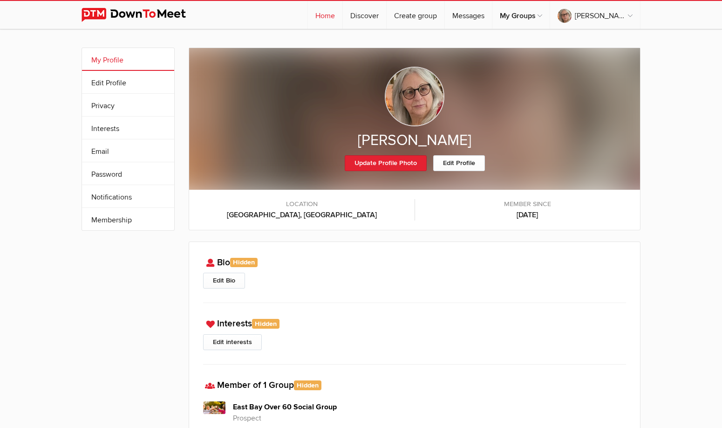
click at [342, 14] on link "Home" at bounding box center [325, 15] width 34 height 28
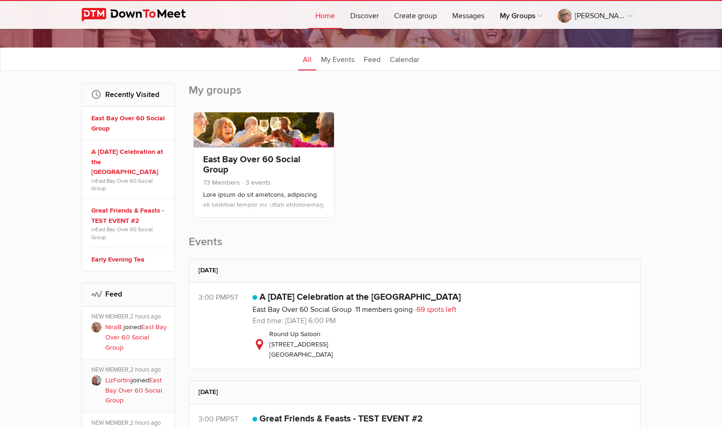
scroll to position [140, 0]
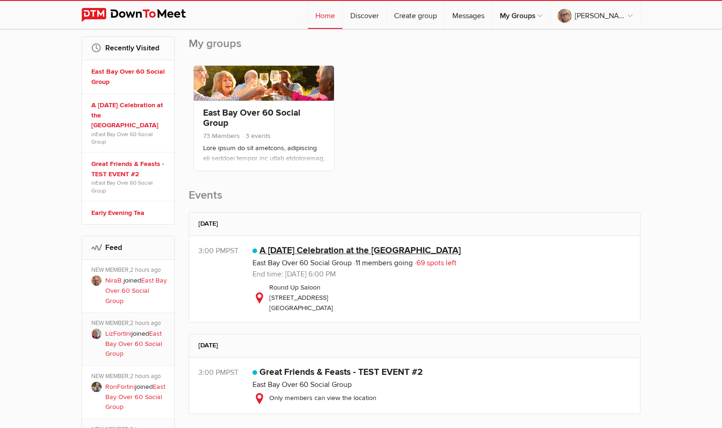
click at [340, 250] on link "A [DATE] Celebration at the [GEOGRAPHIC_DATA]" at bounding box center [359, 249] width 201 height 11
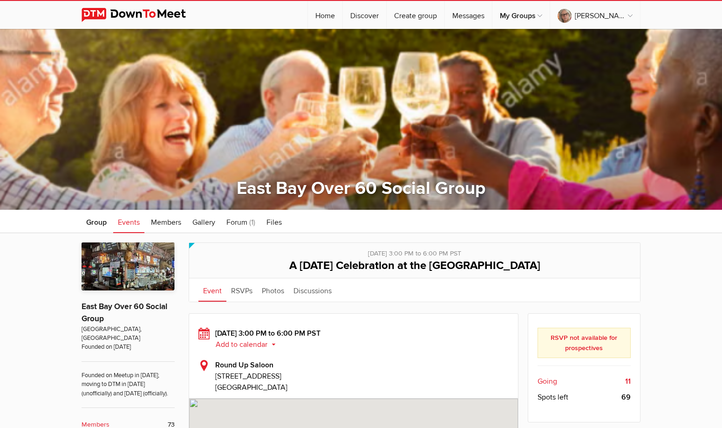
scroll to position [93, 0]
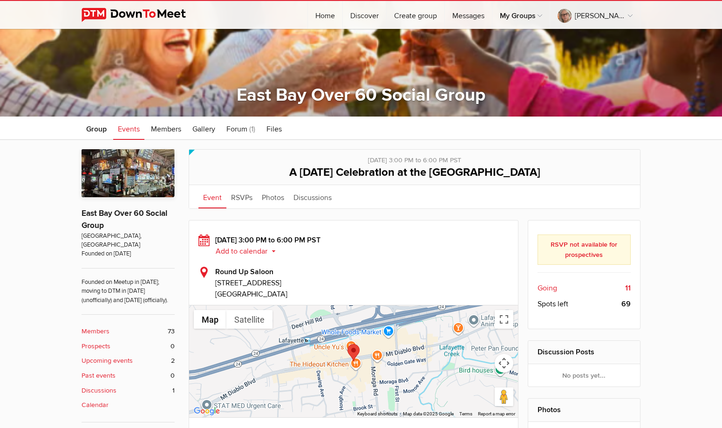
click at [583, 249] on div "RSVP not available for prospectives" at bounding box center [584, 249] width 94 height 30
click at [558, 285] on li "Going 11" at bounding box center [584, 288] width 94 height 16
click at [561, 301] on span "Spots left" at bounding box center [552, 303] width 31 height 11
click at [351, 237] on div "[DATE] 3:00 PM to 6:00 PM PST Add to calendar Outlook Apple / iCal Google Yahoo…" at bounding box center [353, 245] width 310 height 22
click at [385, 202] on ul "Event RSVPs Photos Discussions Reviews Attendance" at bounding box center [414, 196] width 451 height 23
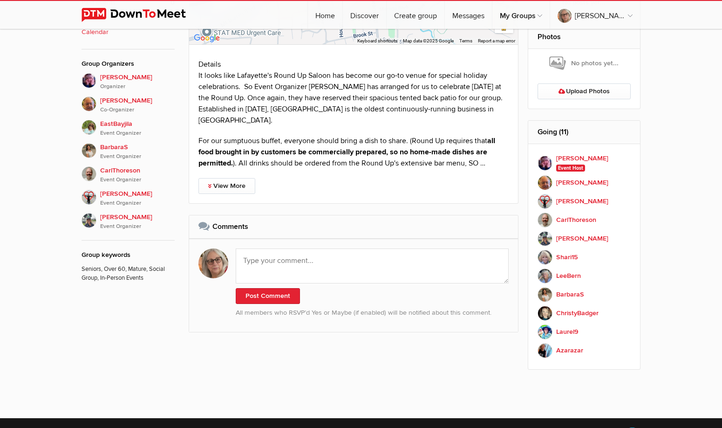
scroll to position [512, 0]
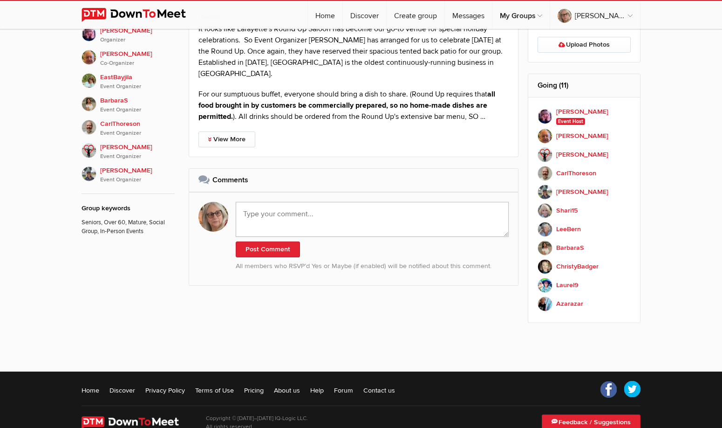
click at [340, 217] on textarea at bounding box center [372, 219] width 273 height 35
click at [389, 163] on div "[DATE] 3:00 PM to 6:00 PM PST Add to calendar Outlook Apple / iCal Google Yahoo…" at bounding box center [358, 49] width 339 height 496
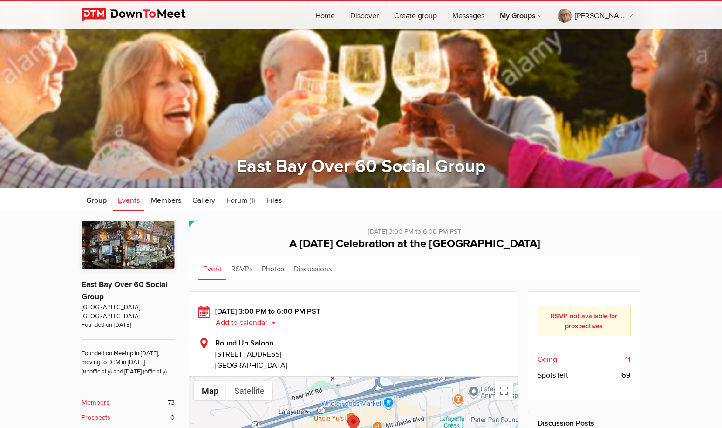
scroll to position [0, 0]
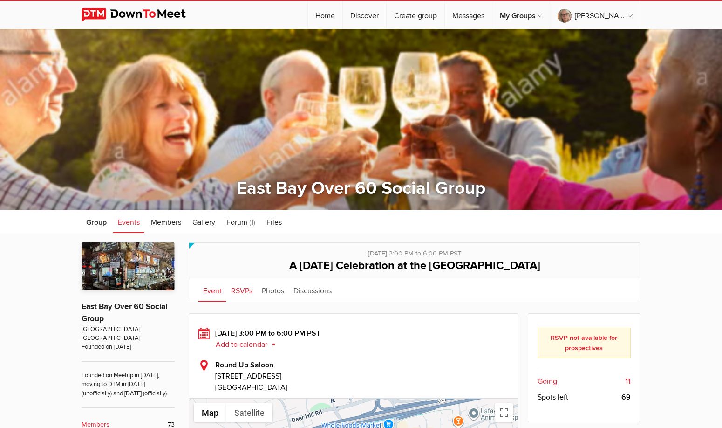
click at [234, 292] on link "RSVPs" at bounding box center [241, 289] width 31 height 23
